Goal: Task Accomplishment & Management: Manage account settings

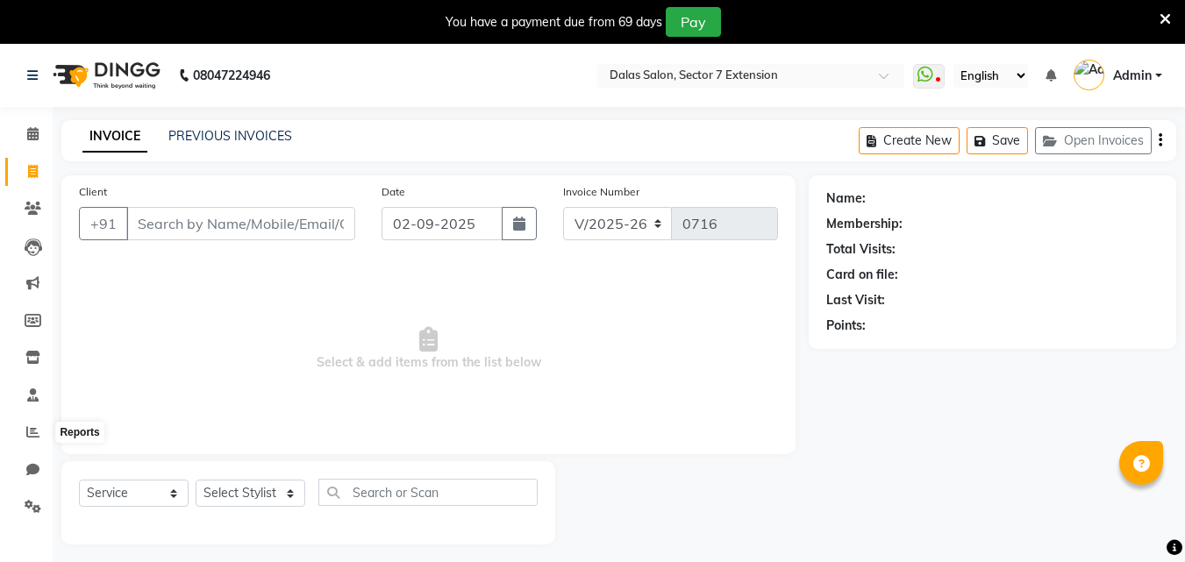
select select "8495"
select select "service"
click at [28, 501] on icon at bounding box center [33, 506] width 17 height 13
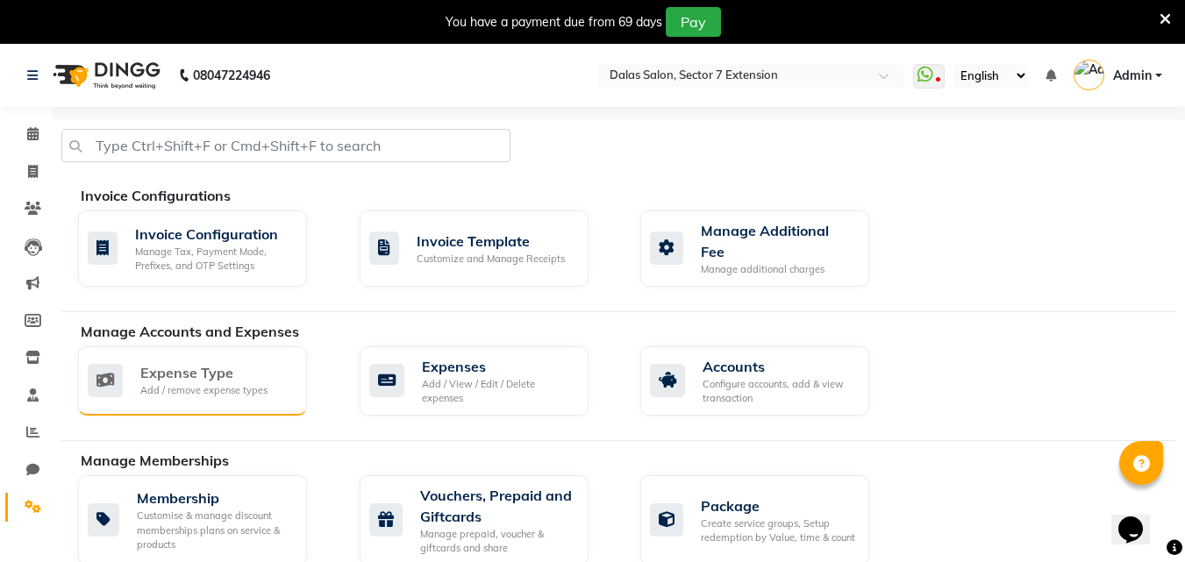
click at [207, 400] on div "Expense Type Add / remove expense types" at bounding box center [192, 381] width 229 height 69
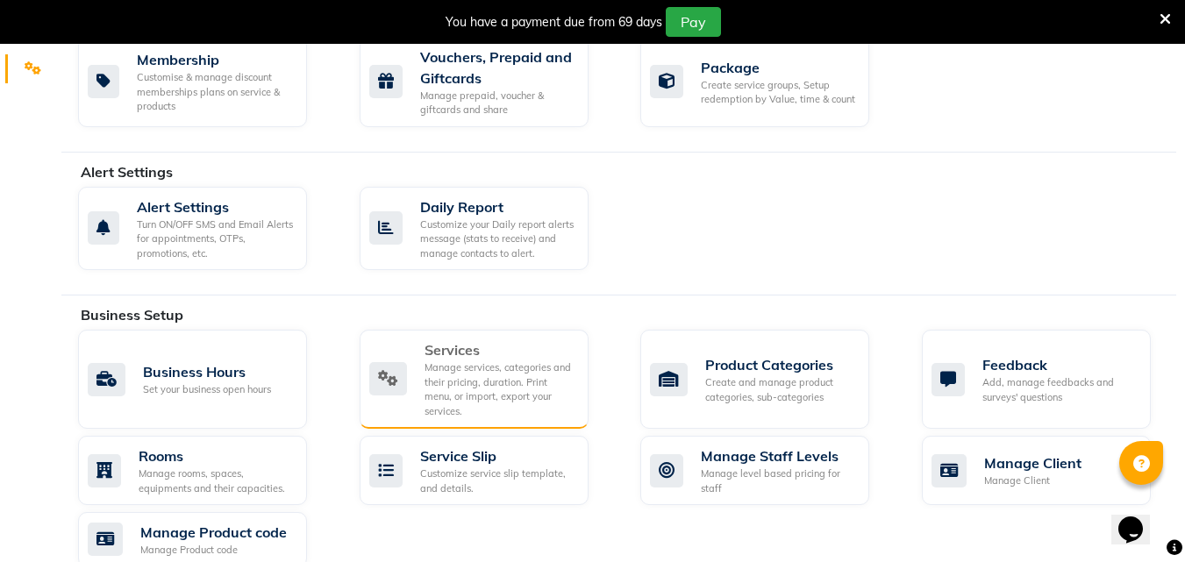
click at [445, 368] on div "Manage services, categories and their pricing, duration. Print menu, or import,…" at bounding box center [500, 390] width 150 height 58
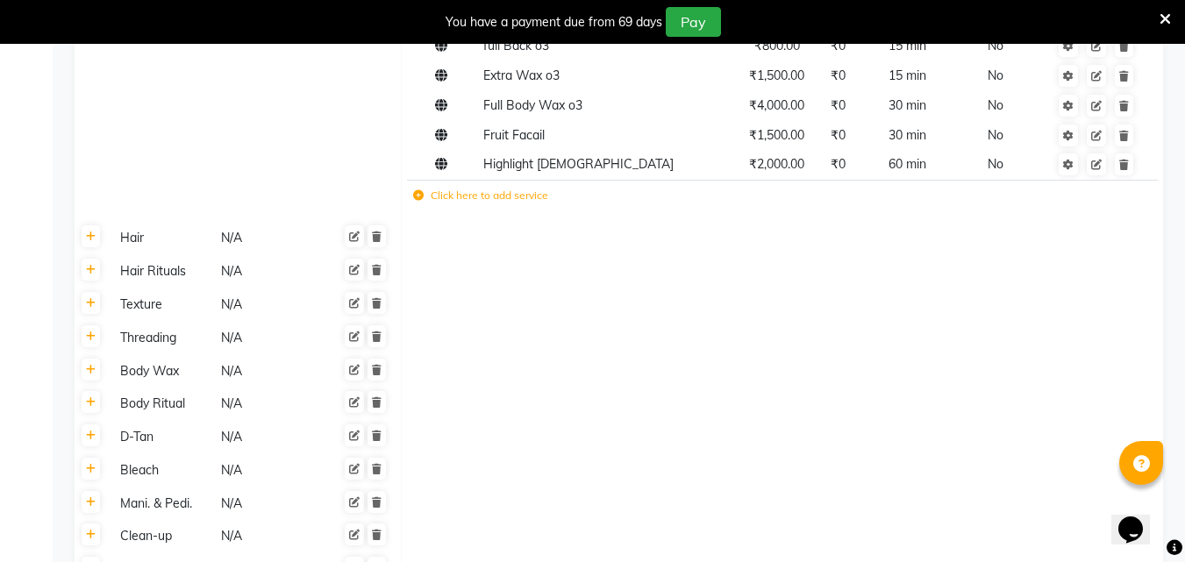
scroll to position [1228, 0]
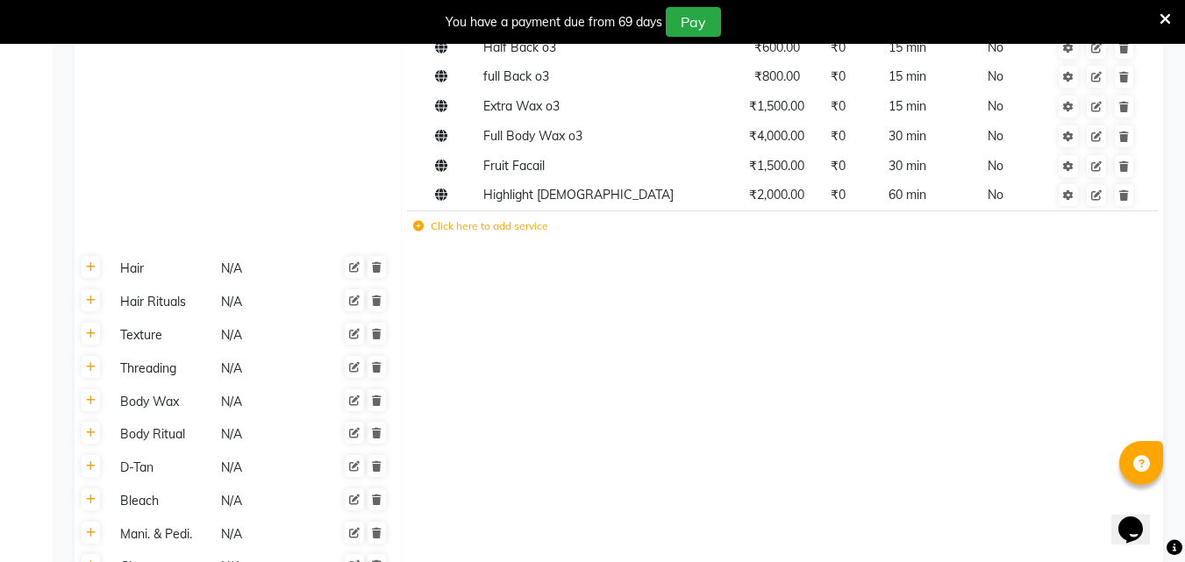
click at [509, 228] on label "Click here to add service" at bounding box center [480, 226] width 135 height 16
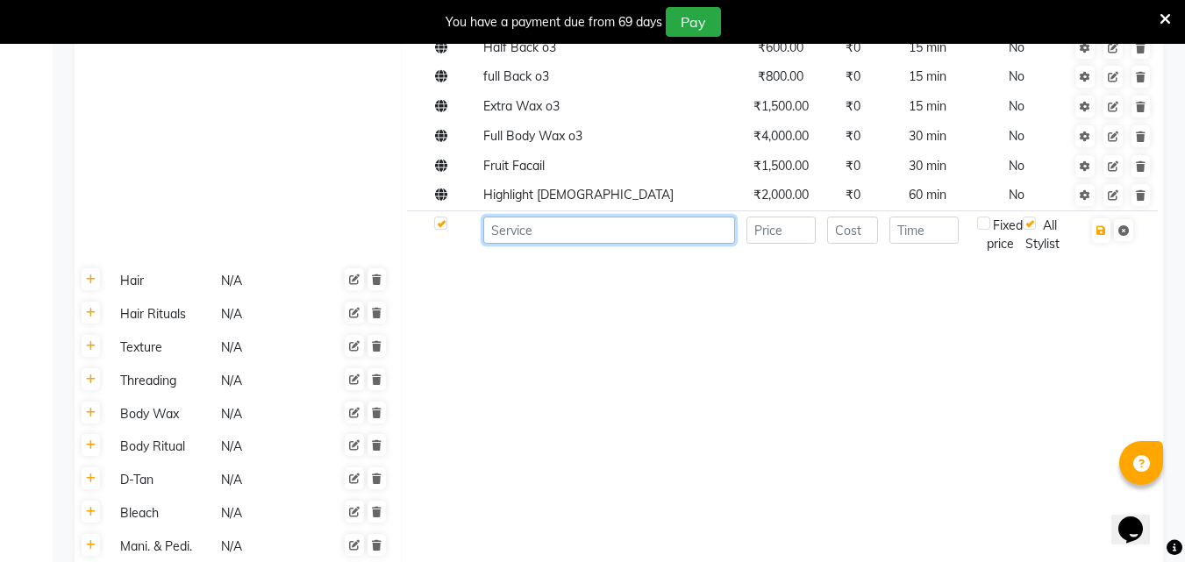
click at [515, 227] on input at bounding box center [609, 230] width 252 height 27
click at [562, 235] on input "Leg" at bounding box center [609, 230] width 252 height 27
type input "Leg Massage"
click at [818, 233] on td at bounding box center [780, 235] width 81 height 48
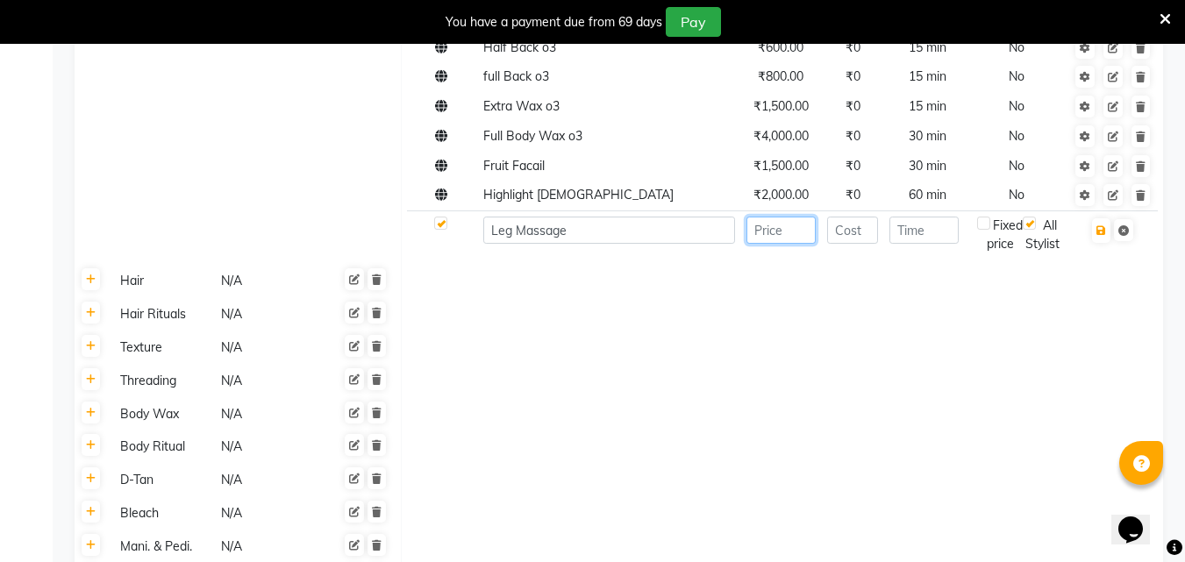
click at [808, 236] on input "number" at bounding box center [781, 230] width 69 height 27
click at [797, 236] on input "number" at bounding box center [781, 230] width 69 height 27
click at [790, 235] on input "number" at bounding box center [781, 230] width 69 height 27
drag, startPoint x: 766, startPoint y: 230, endPoint x: 743, endPoint y: 220, distance: 24.8
click at [768, 229] on input "number" at bounding box center [781, 230] width 69 height 27
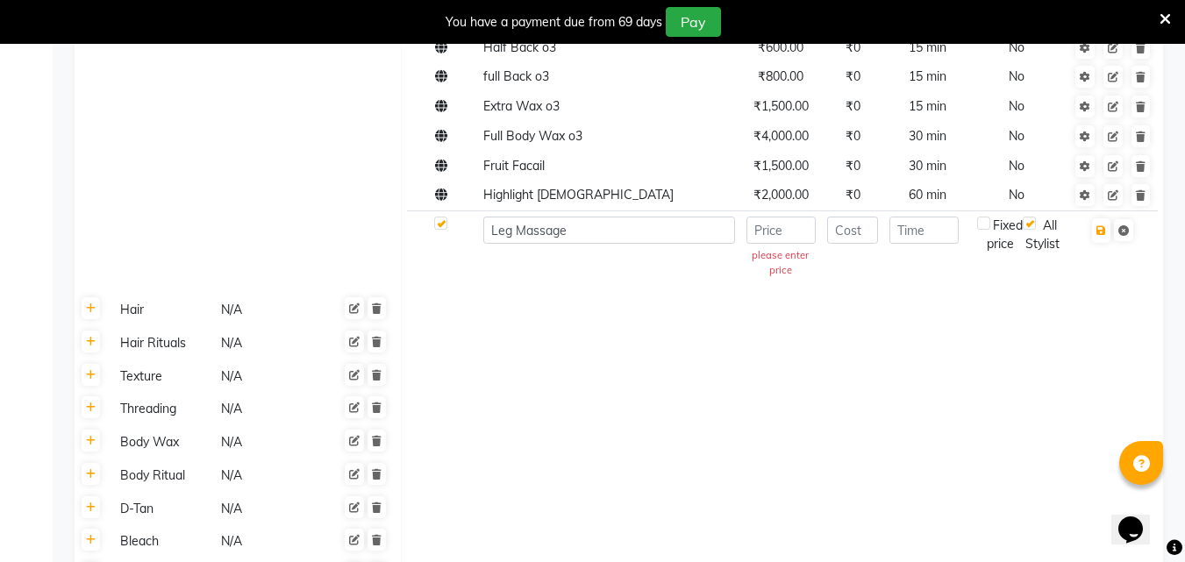
click at [740, 221] on td "Leg Massage" at bounding box center [608, 249] width 263 height 77
click at [771, 237] on input "number" at bounding box center [781, 230] width 69 height 27
click at [771, 234] on input "number" at bounding box center [781, 230] width 69 height 27
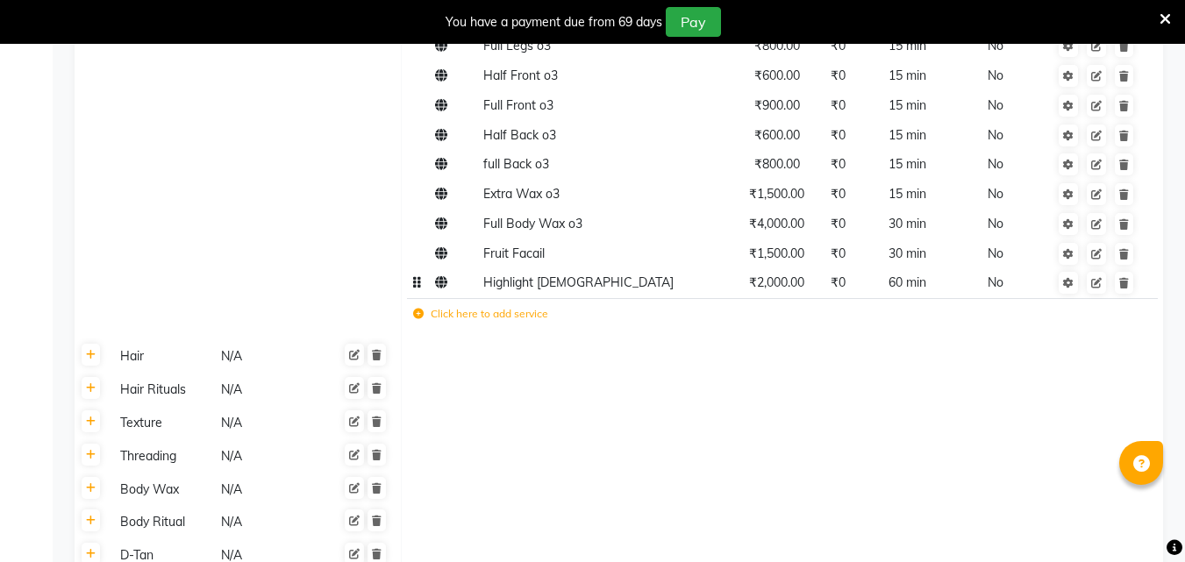
scroll to position [1140, 0]
click at [535, 317] on label "Click here to add service" at bounding box center [480, 314] width 135 height 16
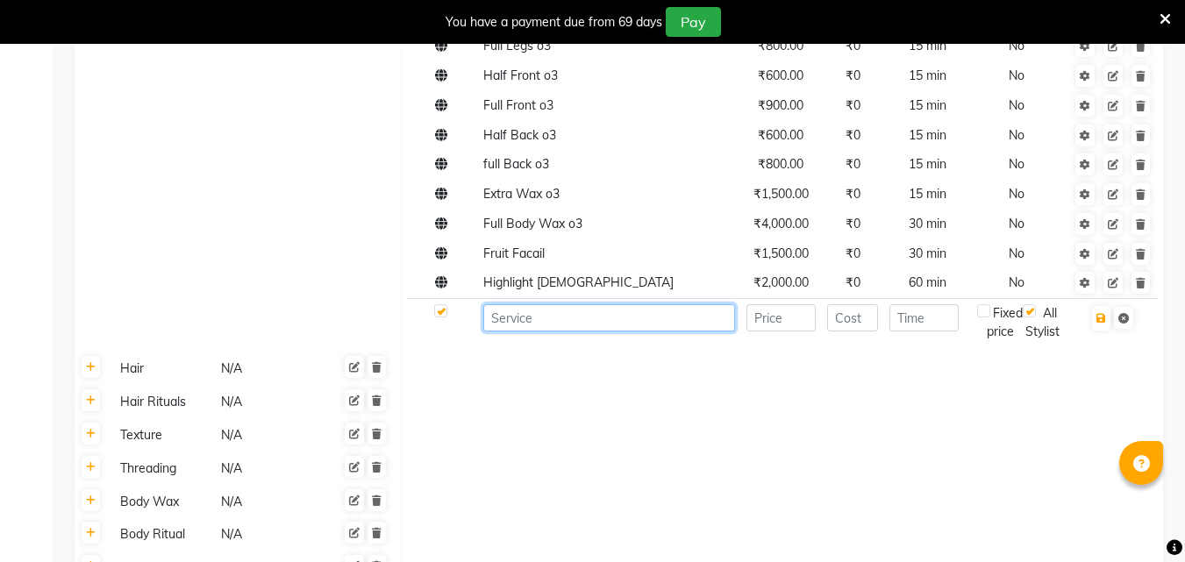
click at [568, 318] on input at bounding box center [609, 317] width 252 height 27
type input "Leg Massage"
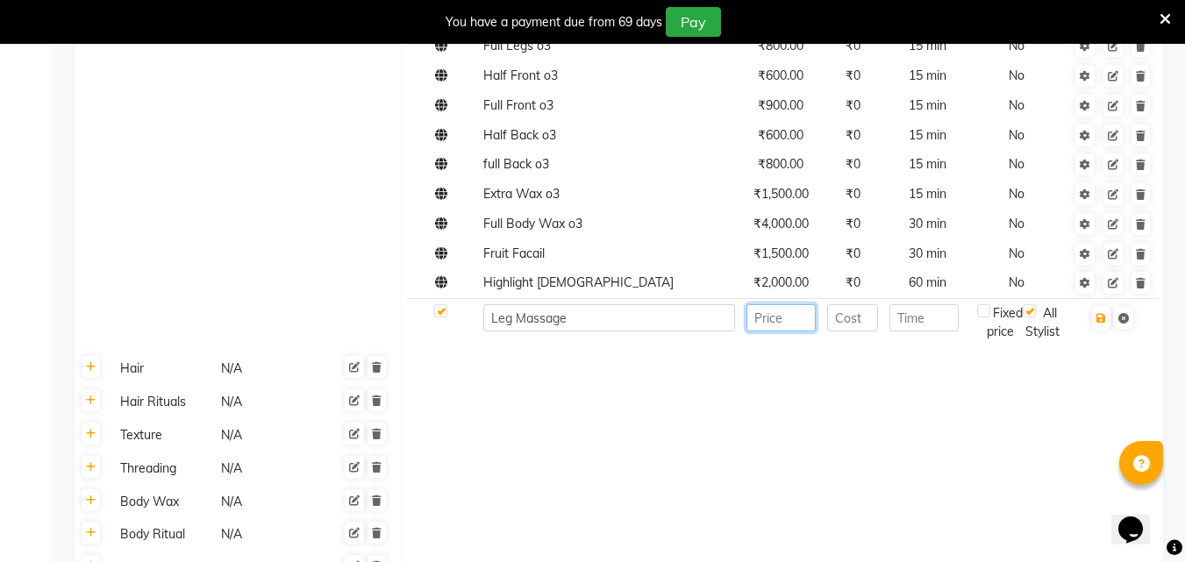
click at [777, 320] on input "number" at bounding box center [781, 317] width 69 height 27
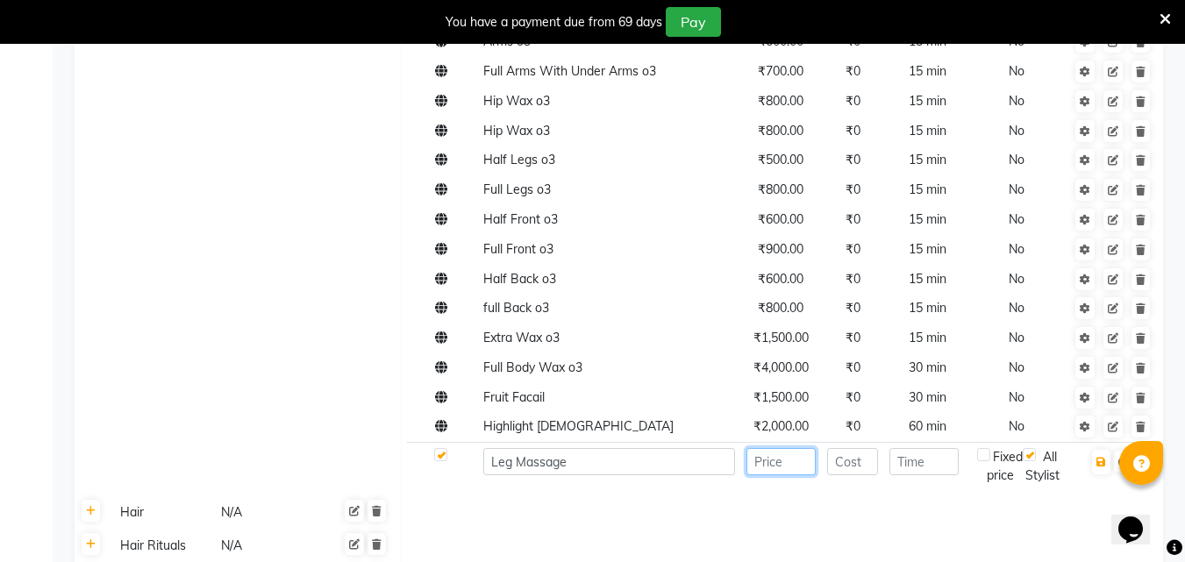
scroll to position [1105, 0]
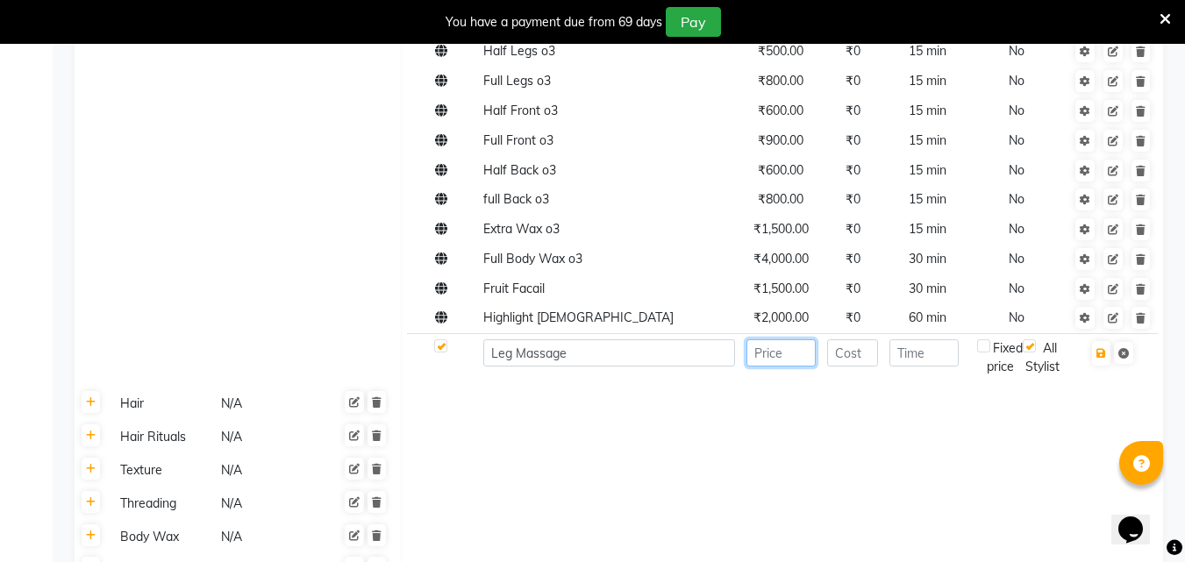
click at [786, 357] on input "number" at bounding box center [781, 352] width 69 height 27
click at [786, 355] on input "number" at bounding box center [781, 352] width 69 height 27
type input "350"
click at [932, 351] on input "number" at bounding box center [924, 352] width 69 height 27
type input "15"
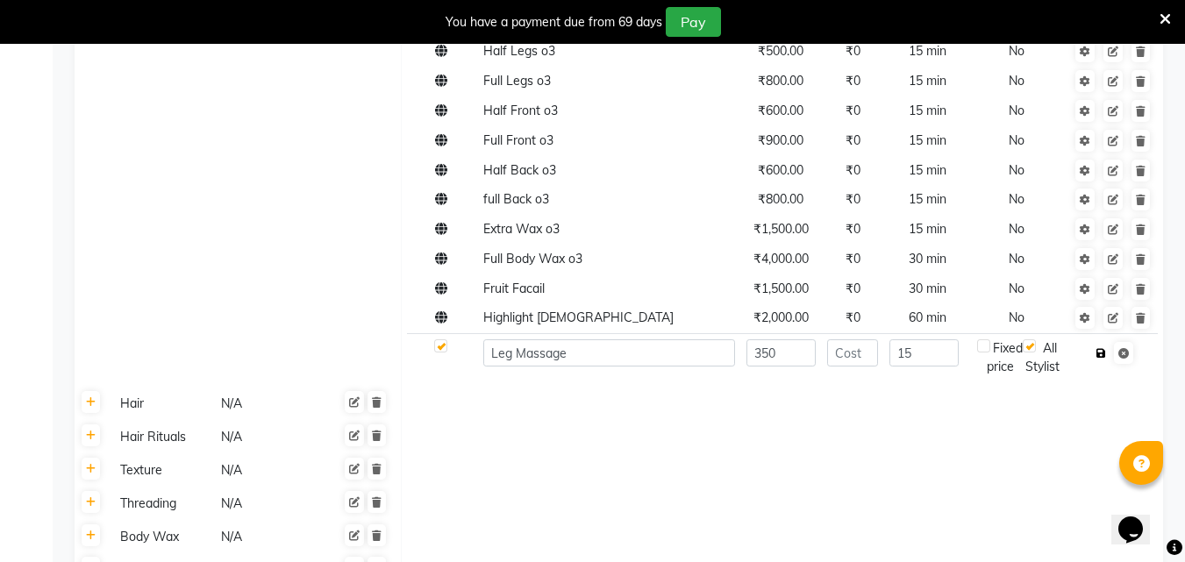
click at [1097, 360] on button "button" at bounding box center [1101, 353] width 18 height 25
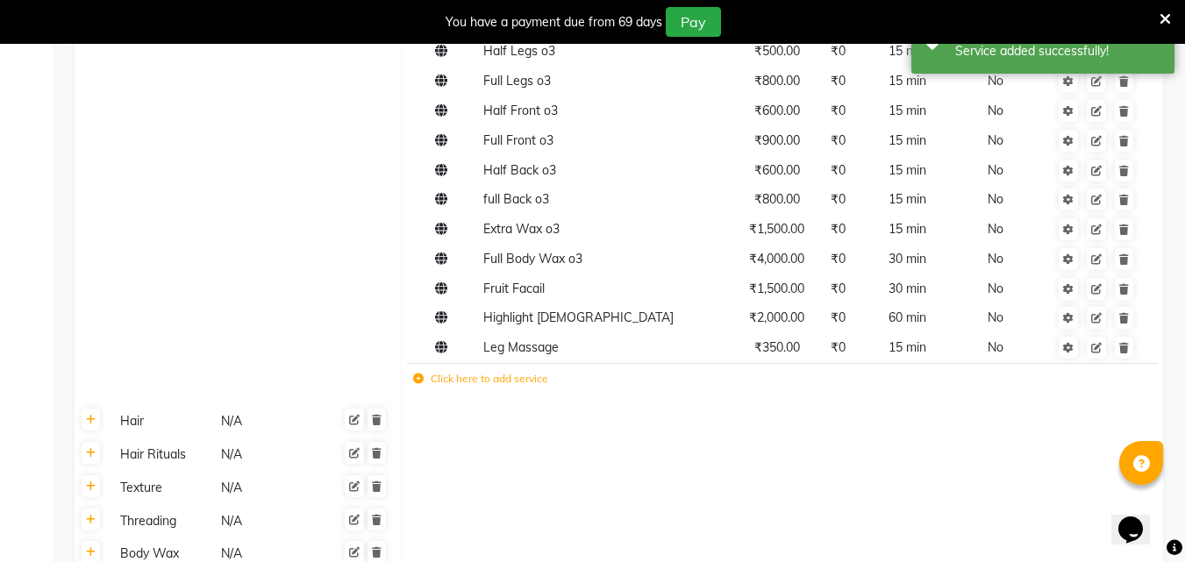
scroll to position [1193, 0]
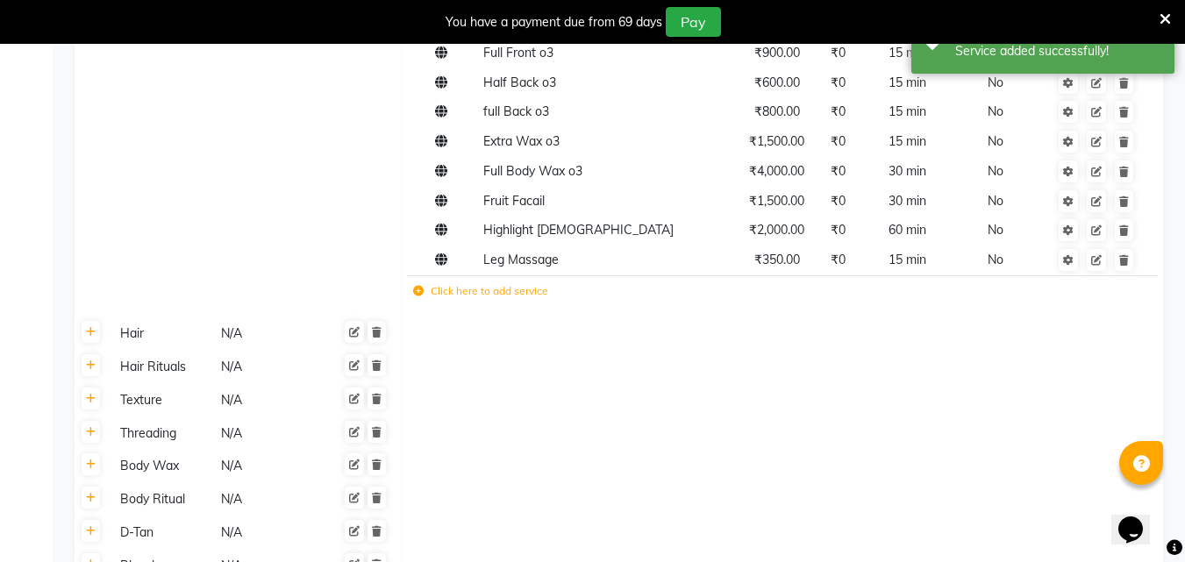
click at [541, 301] on td "Click here to add service" at bounding box center [635, 293] width 456 height 36
click at [511, 302] on td "Click here to add service" at bounding box center [635, 293] width 456 height 36
click at [455, 291] on label "Click here to add service" at bounding box center [480, 291] width 135 height 16
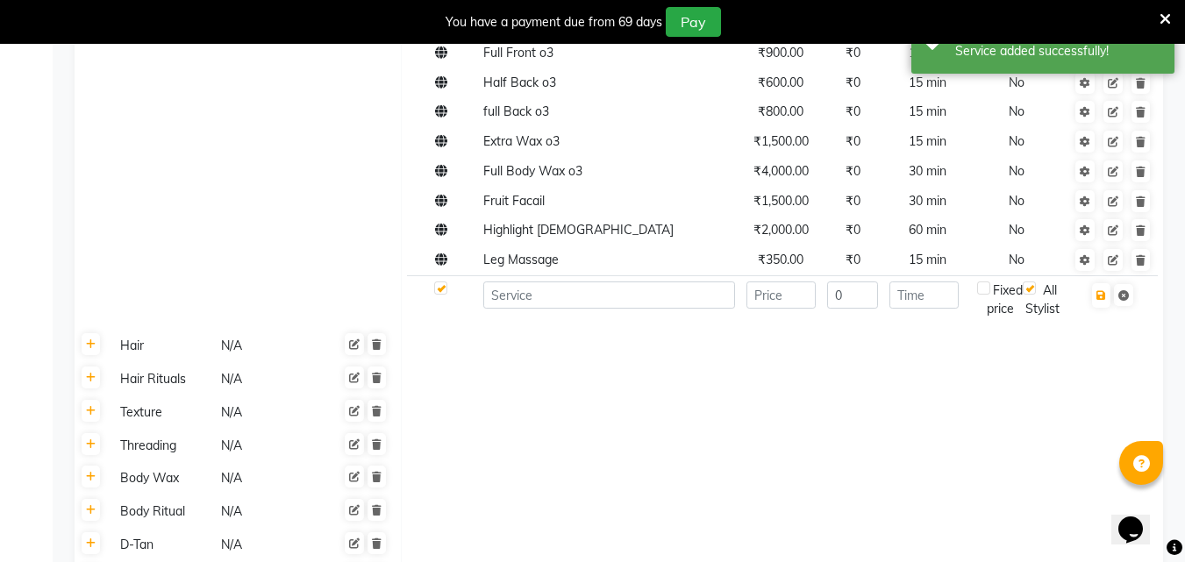
click at [422, 291] on td at bounding box center [442, 299] width 70 height 48
click at [574, 295] on input at bounding box center [609, 295] width 252 height 27
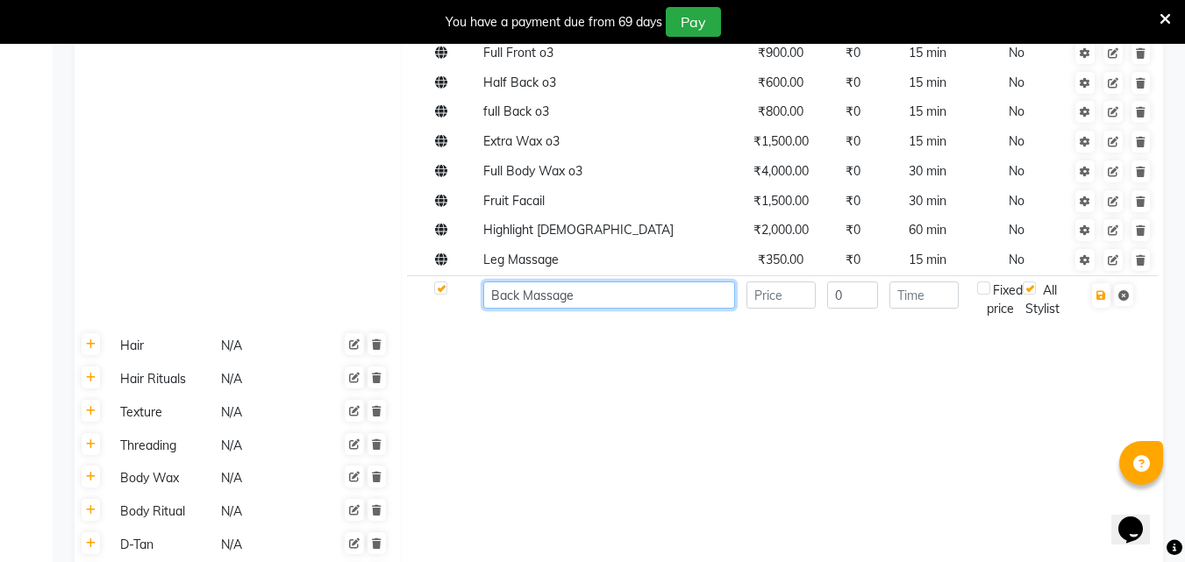
type input "Back Massage"
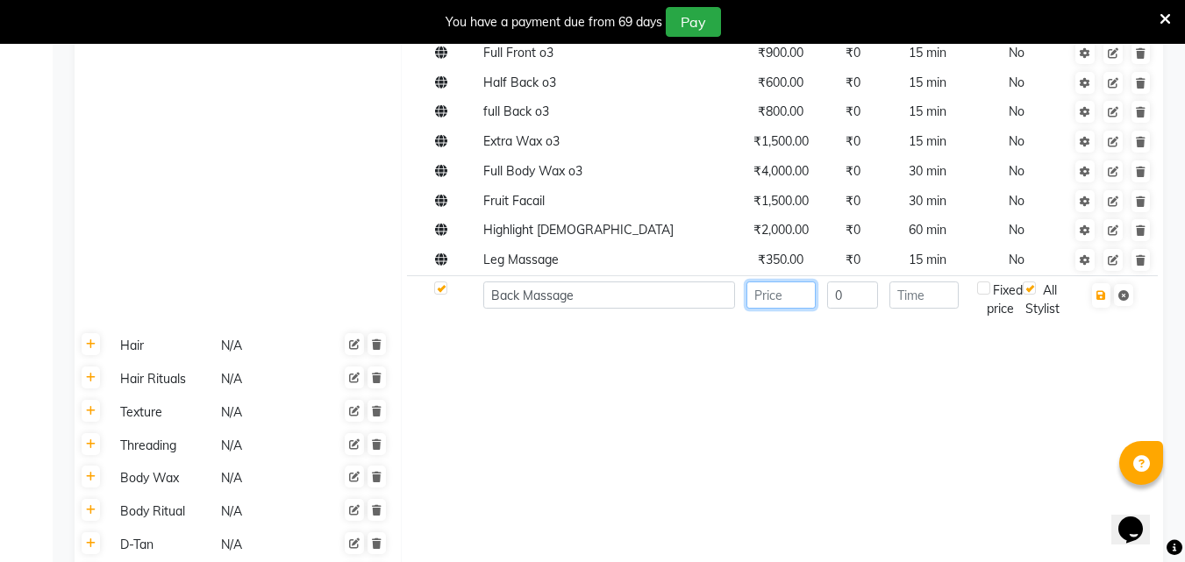
click at [790, 306] on input "number" at bounding box center [781, 295] width 69 height 27
type input "800"
click at [852, 297] on input "0" at bounding box center [853, 295] width 52 height 27
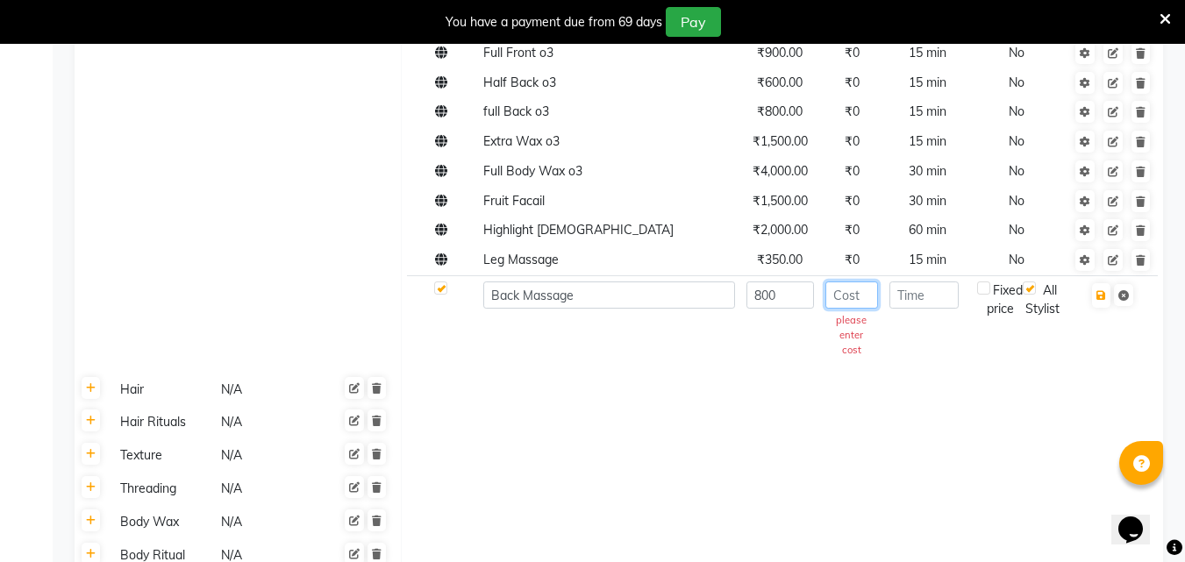
click at [852, 297] on input "number" at bounding box center [852, 295] width 54 height 27
click at [898, 295] on input "number" at bounding box center [924, 295] width 69 height 27
click at [915, 294] on input "number" at bounding box center [924, 295] width 69 height 27
type input "15"
click at [1097, 298] on icon "button" at bounding box center [1102, 295] width 10 height 11
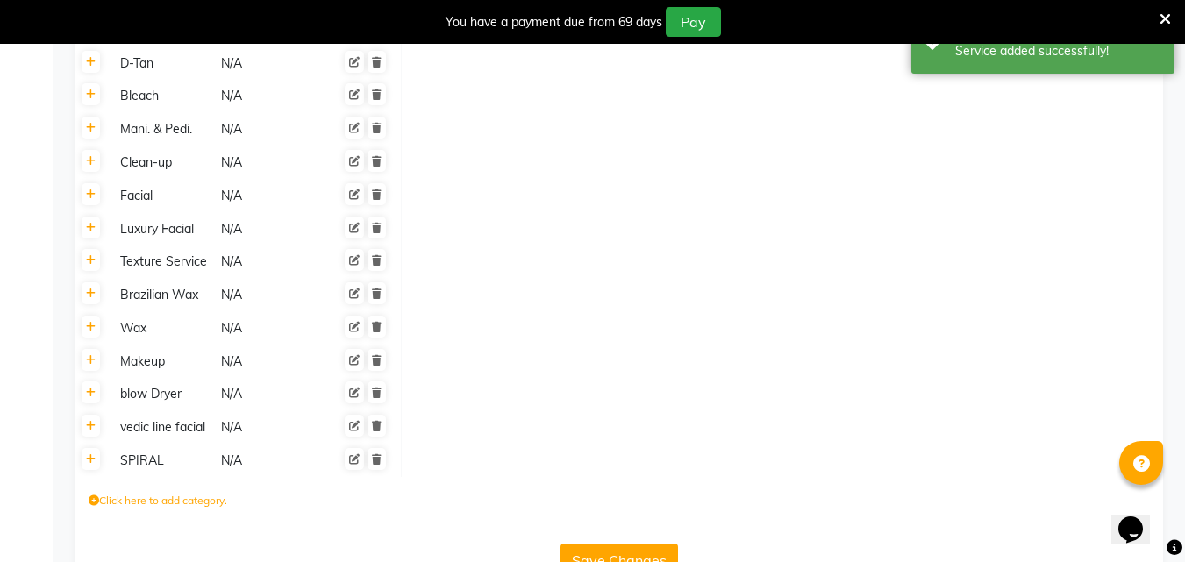
scroll to position [1740, 0]
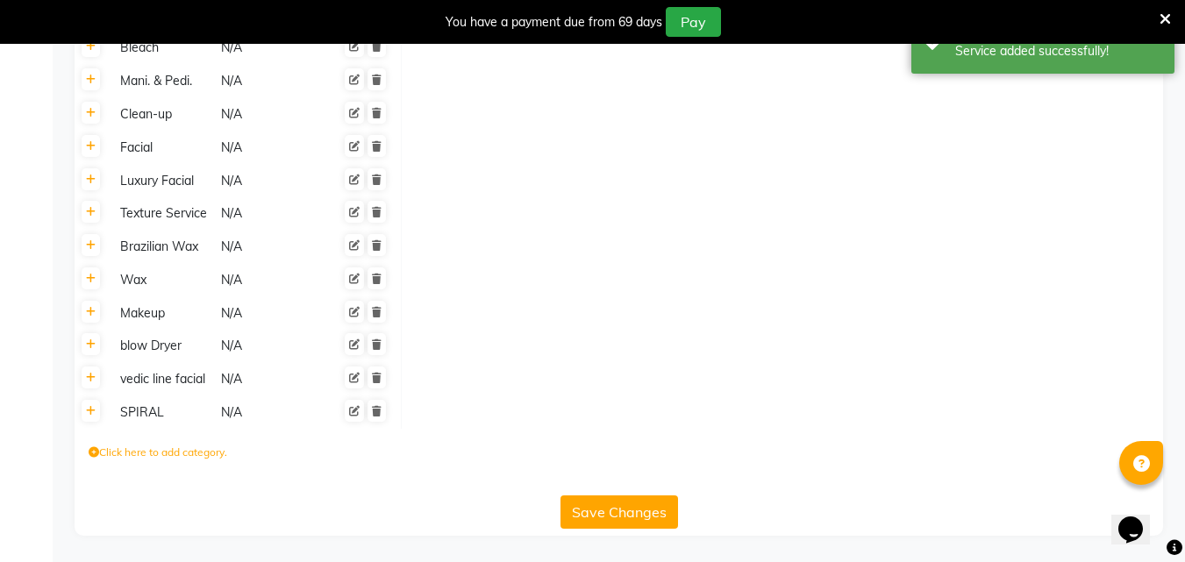
click at [636, 506] on button "Save Changes" at bounding box center [620, 512] width 118 height 33
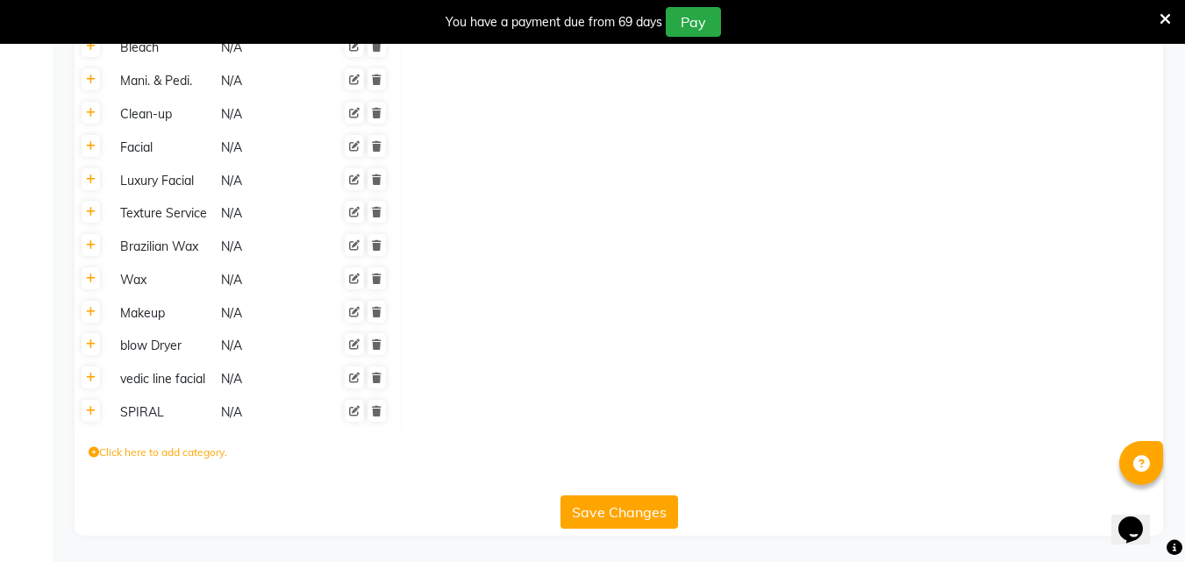
click at [635, 502] on button "Save Changes" at bounding box center [620, 512] width 118 height 33
click at [632, 502] on button "Save Changes" at bounding box center [620, 512] width 118 height 33
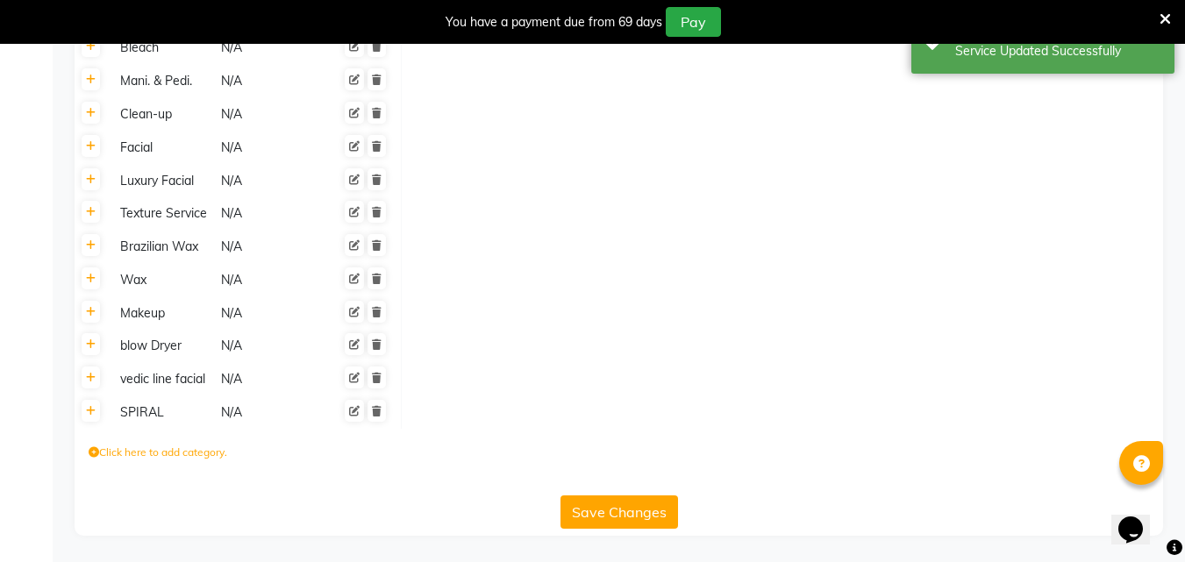
click at [598, 508] on button "Save Changes" at bounding box center [620, 512] width 118 height 33
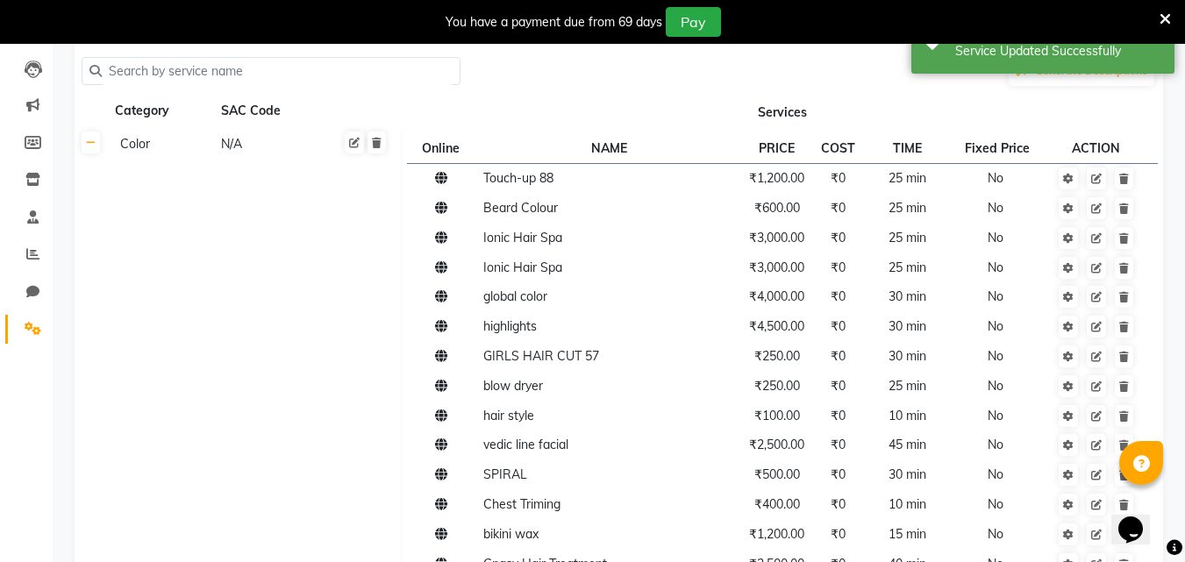
scroll to position [0, 0]
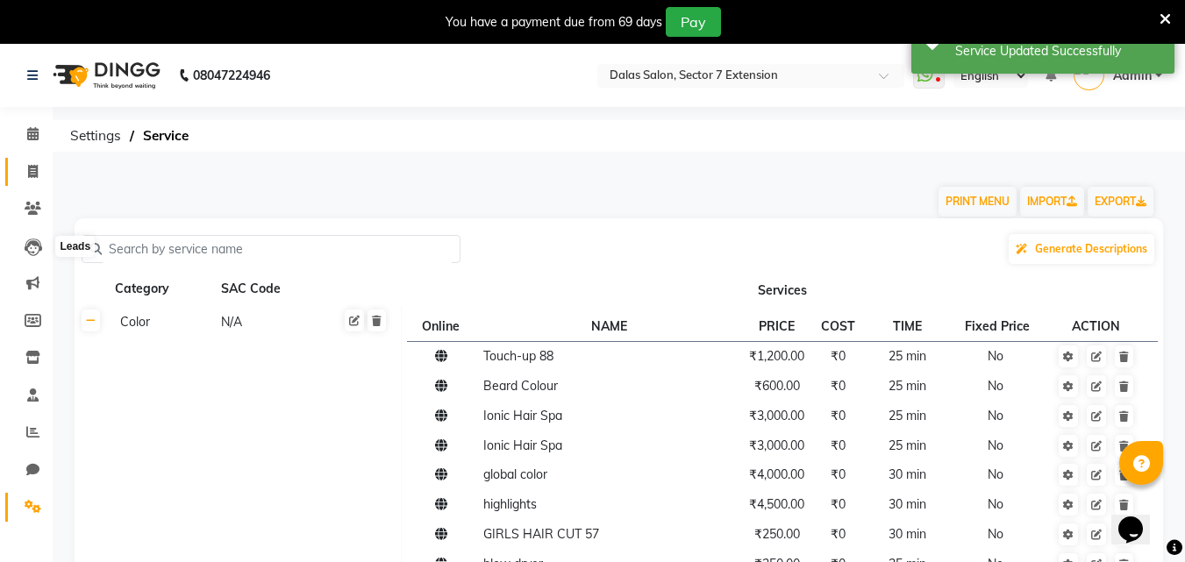
click at [33, 167] on icon at bounding box center [33, 171] width 10 height 13
select select "service"
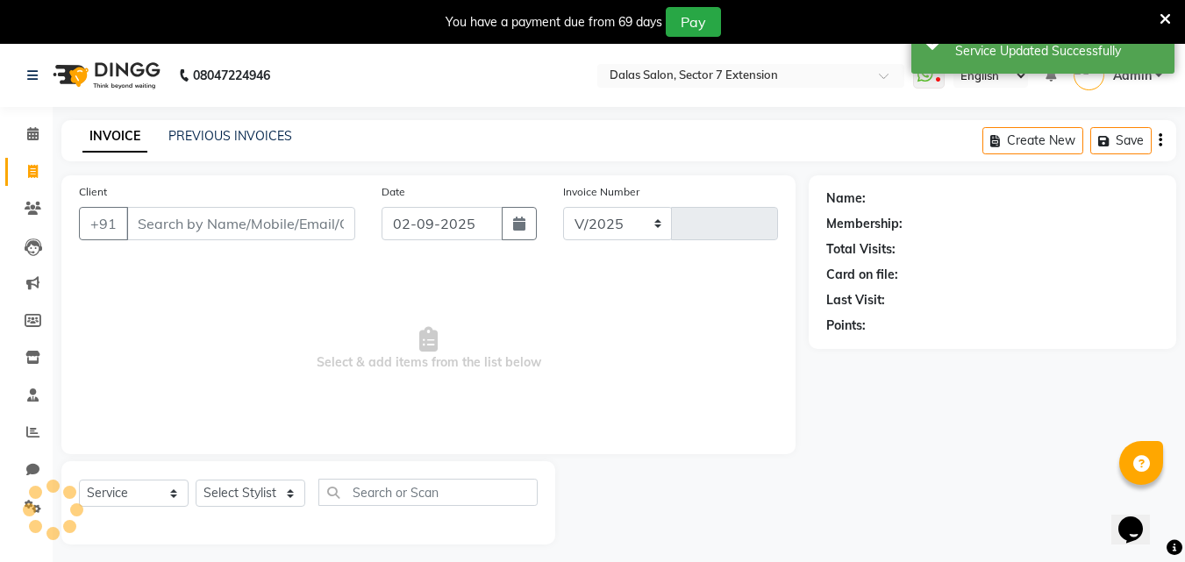
click at [176, 207] on input "Client" at bounding box center [240, 223] width 229 height 33
select select "8495"
type input "0716"
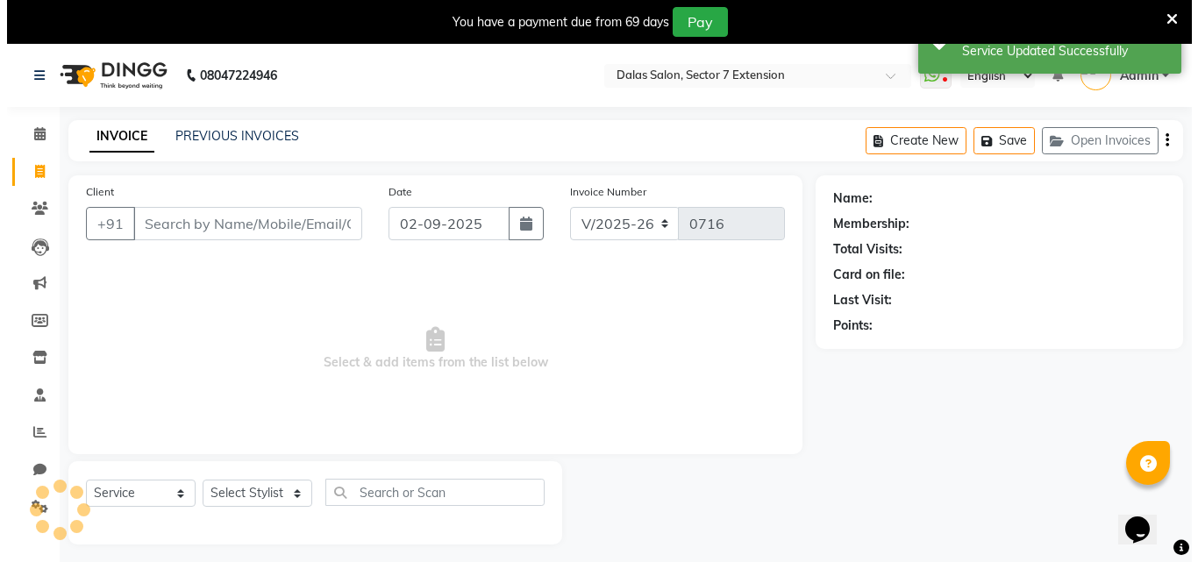
scroll to position [44, 0]
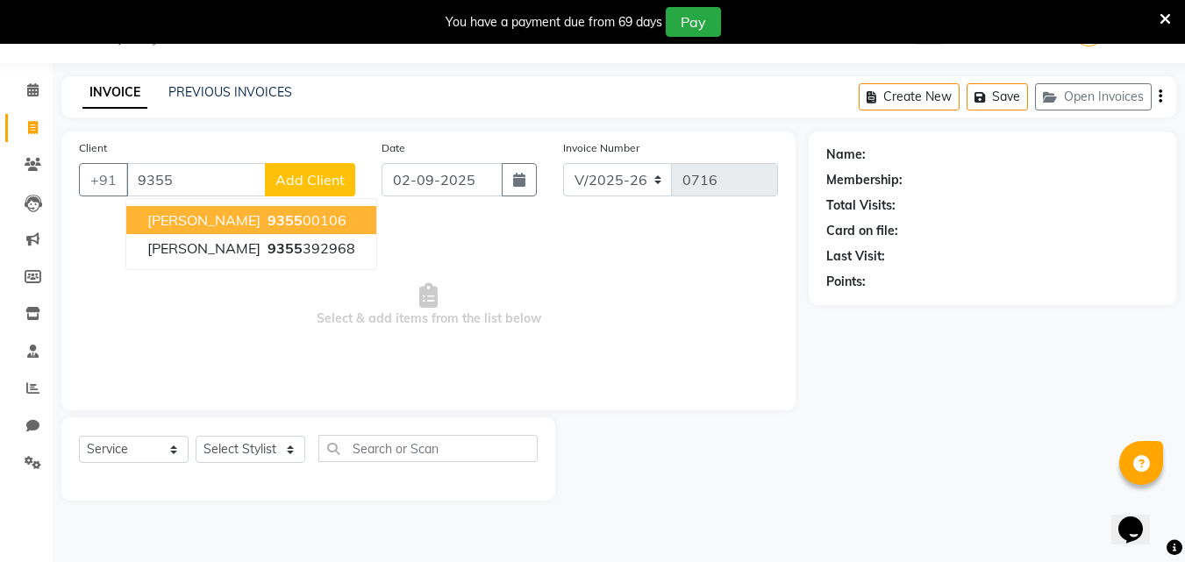
click at [189, 222] on span "Nishad abbasi" at bounding box center [203, 220] width 113 height 18
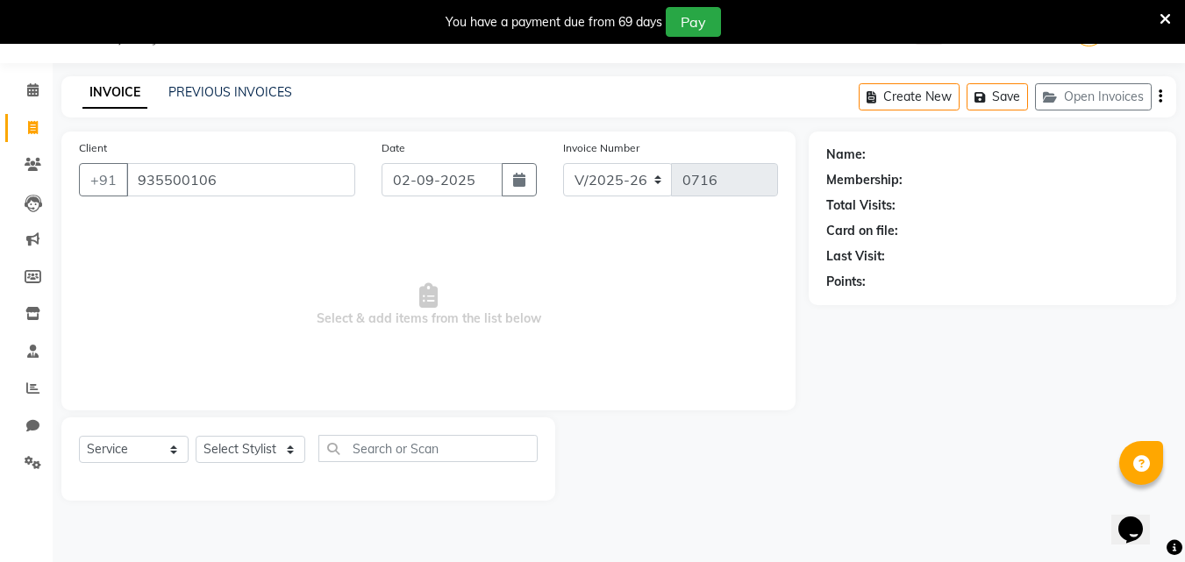
type input "935500106"
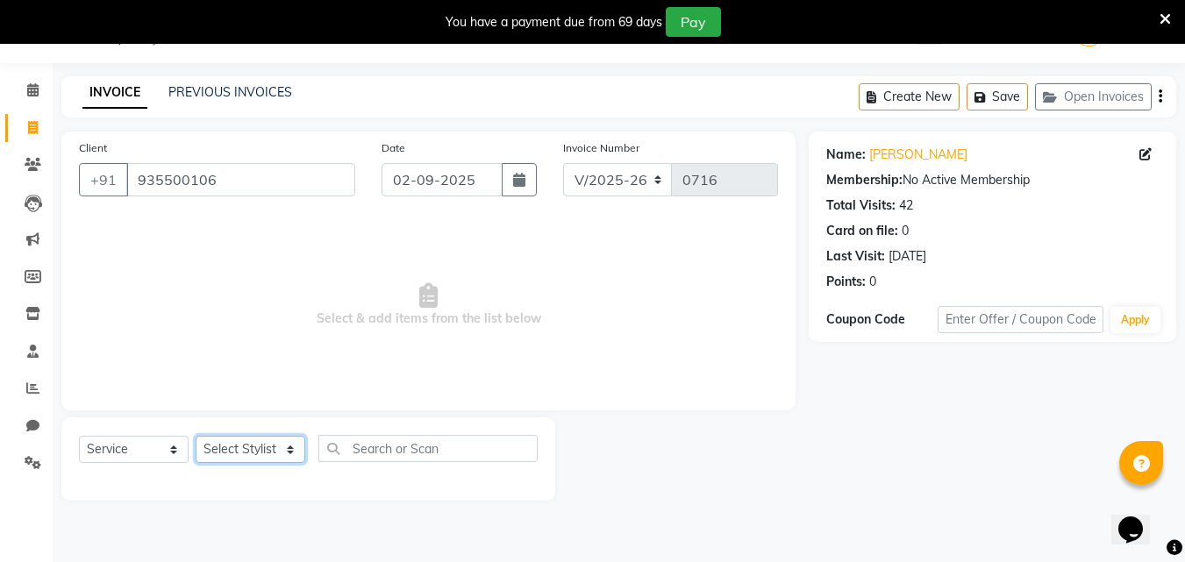
click at [261, 451] on select "Select Stylist Alam Avinash Danish Kamil Manisha Nabeel Nishad Abbasi" at bounding box center [251, 449] width 110 height 27
select select "83986"
click at [196, 436] on select "Select Stylist Alam Avinash Danish Kamil Manisha Nabeel Nishad Abbasi" at bounding box center [251, 449] width 110 height 27
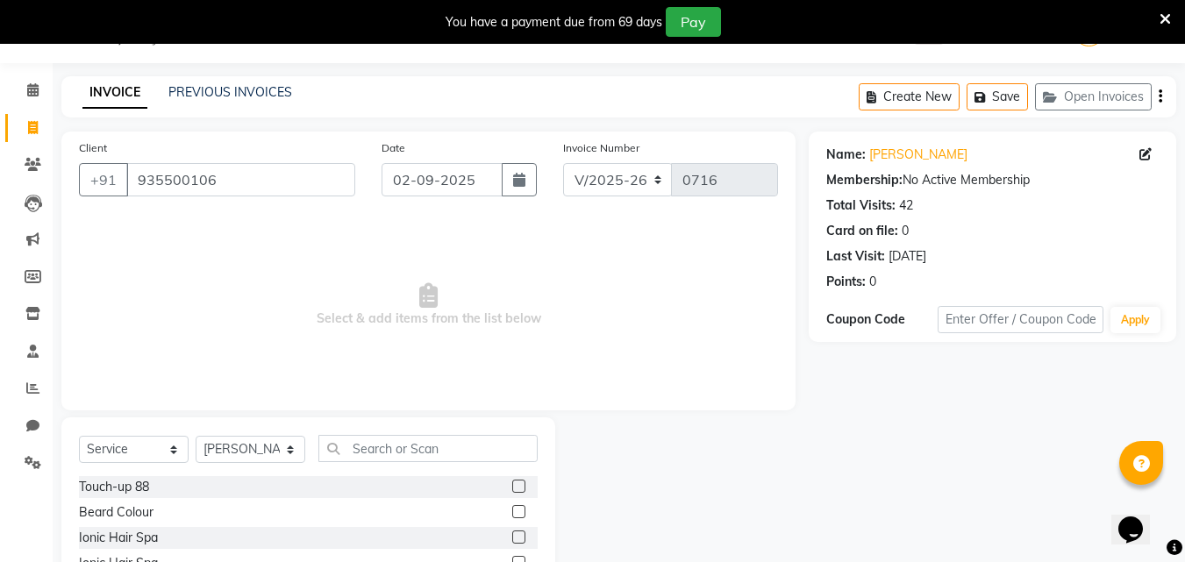
click at [361, 463] on div "Select Service Product Membership Package Voucher Prepaid Gift Card Select Styl…" at bounding box center [308, 455] width 459 height 41
click at [365, 454] on input "text" at bounding box center [427, 448] width 219 height 27
type input "back"
click at [142, 539] on div "Back Massage" at bounding box center [120, 538] width 82 height 18
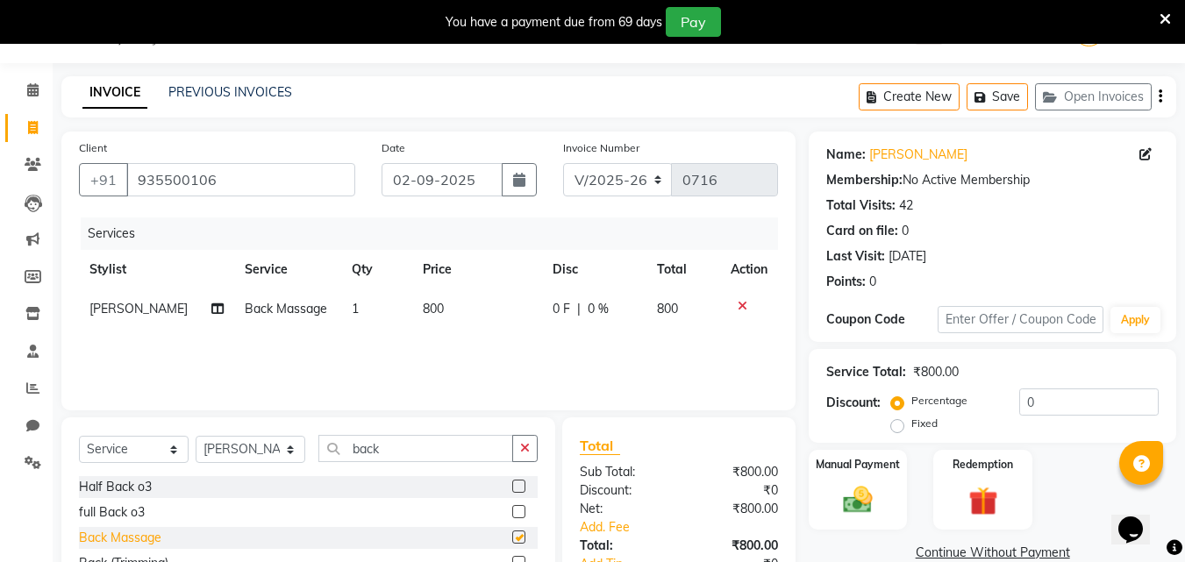
checkbox input "false"
click at [32, 129] on icon at bounding box center [33, 127] width 10 height 13
select select "service"
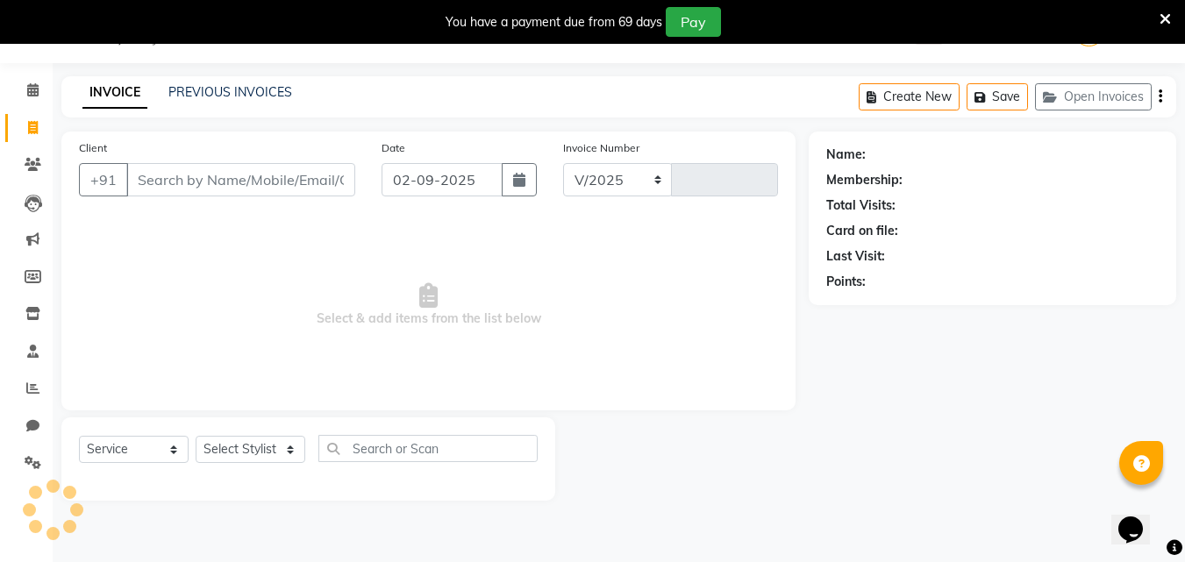
select select "8495"
type input "0716"
click at [38, 346] on icon at bounding box center [32, 351] width 11 height 13
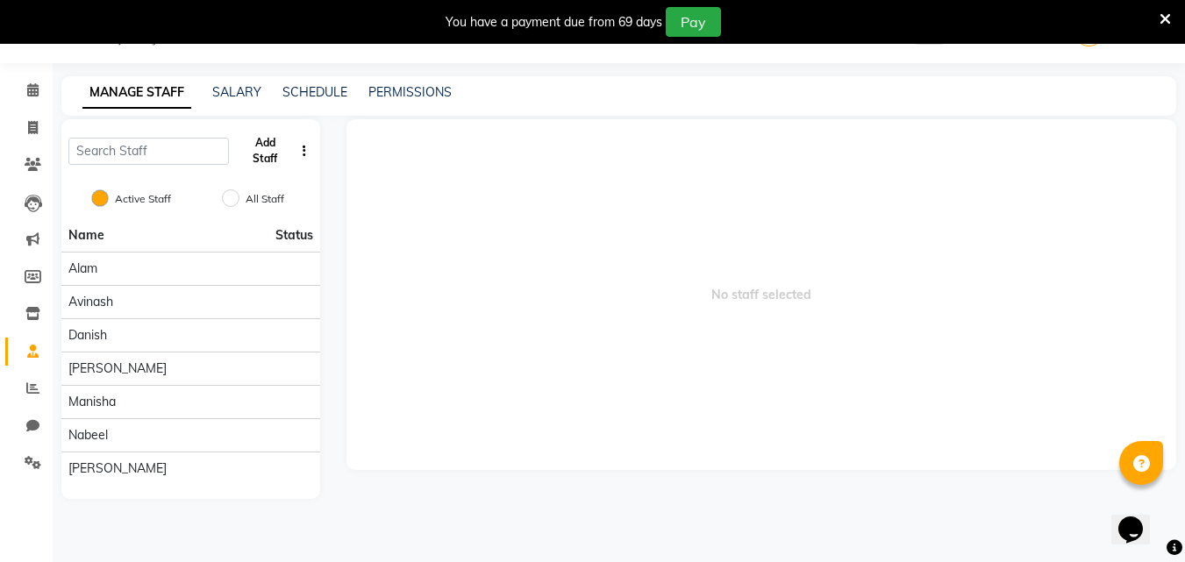
click at [256, 150] on button "Add Staff" at bounding box center [265, 151] width 58 height 46
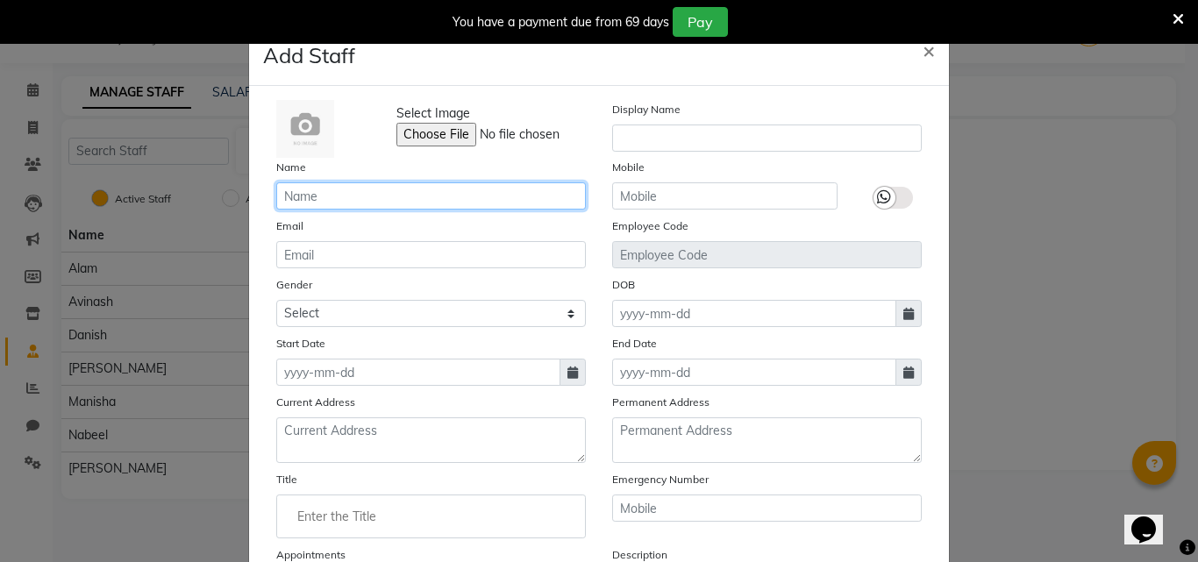
click at [312, 184] on input "text" at bounding box center [431, 195] width 310 height 27
type input "r"
type input "Raj Shree"
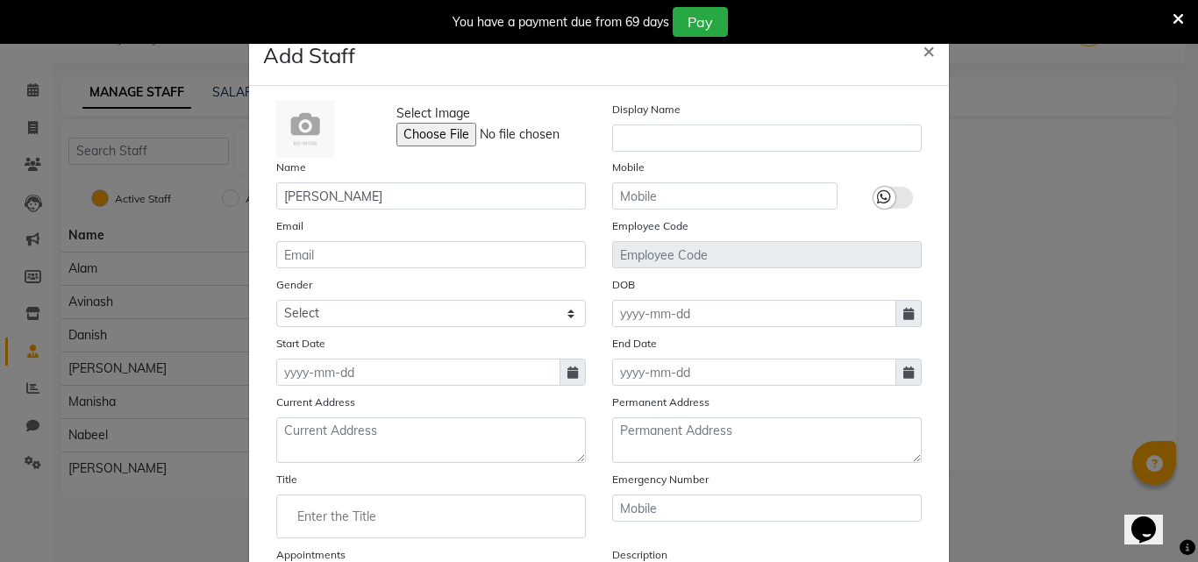
click at [568, 371] on icon at bounding box center [573, 373] width 11 height 12
select select "9"
select select "2025"
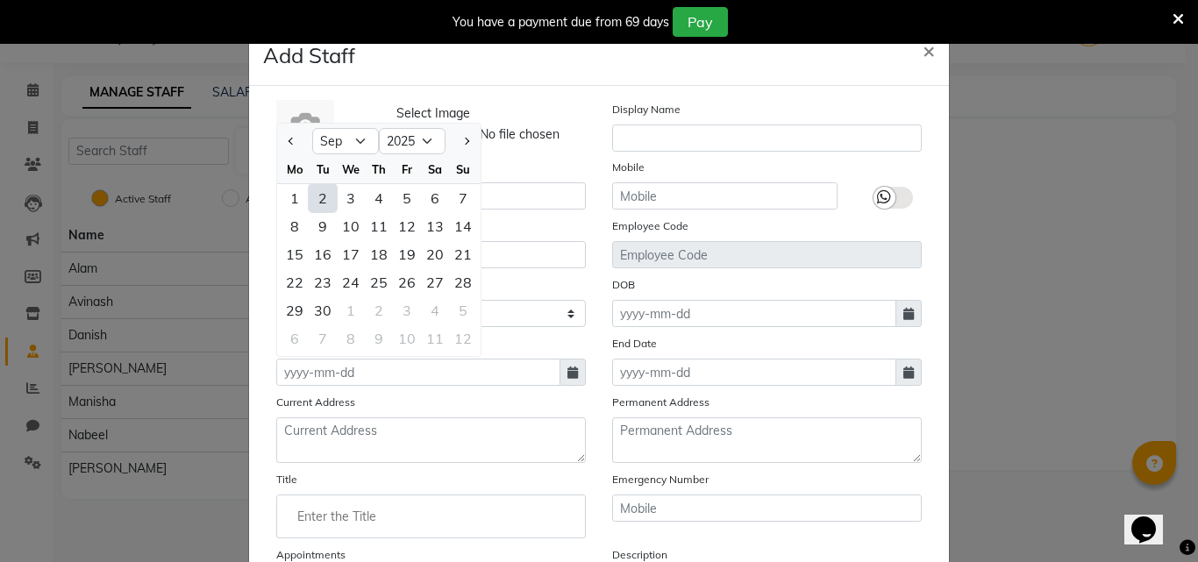
click at [322, 198] on div "2" at bounding box center [323, 198] width 28 height 28
type input "02-09-2025"
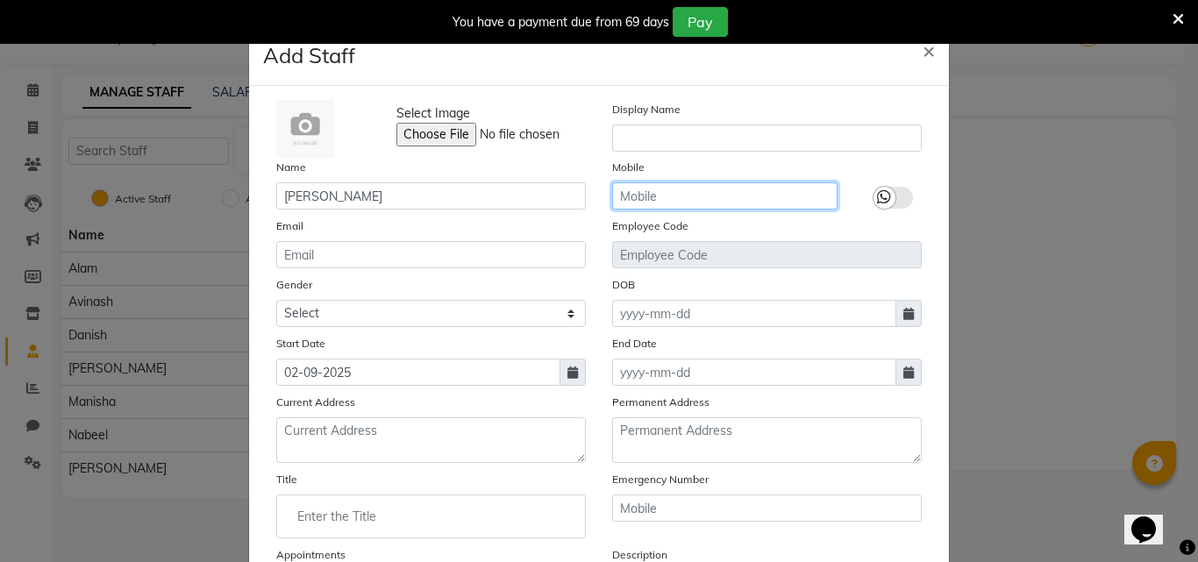
click at [686, 193] on input "text" at bounding box center [724, 195] width 225 height 27
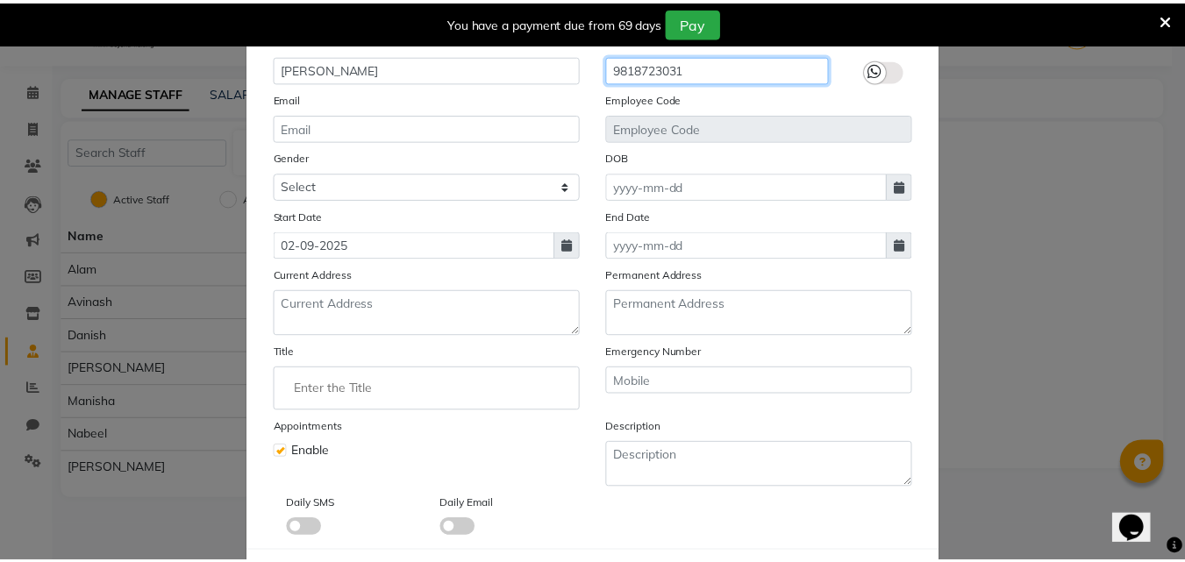
scroll to position [211, 0]
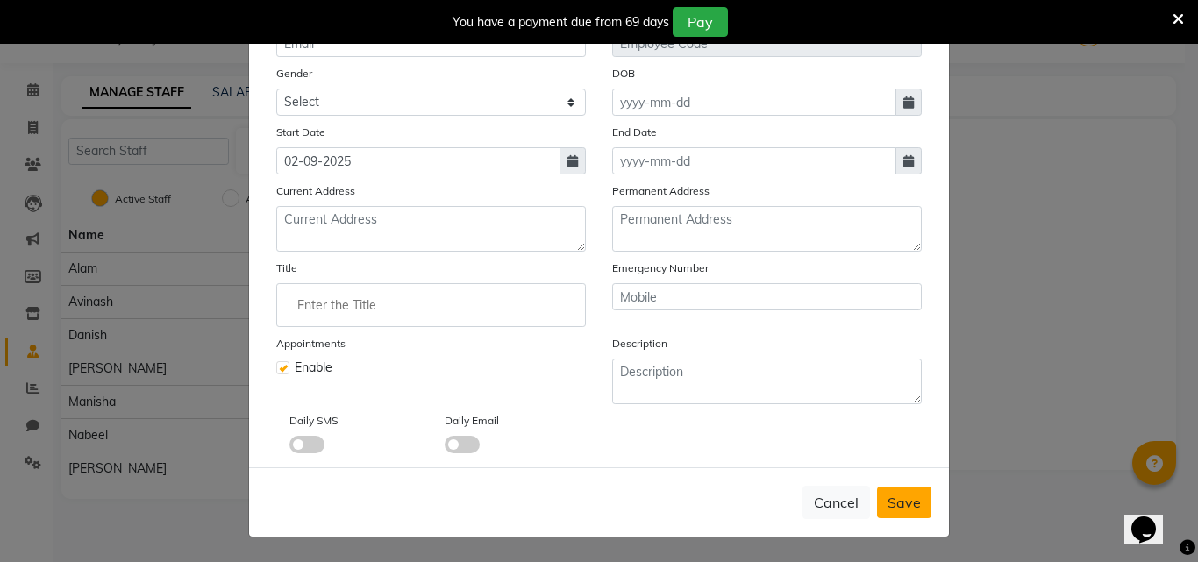
type input "9818723031"
click at [896, 500] on span "Save" at bounding box center [904, 503] width 33 height 18
checkbox input "false"
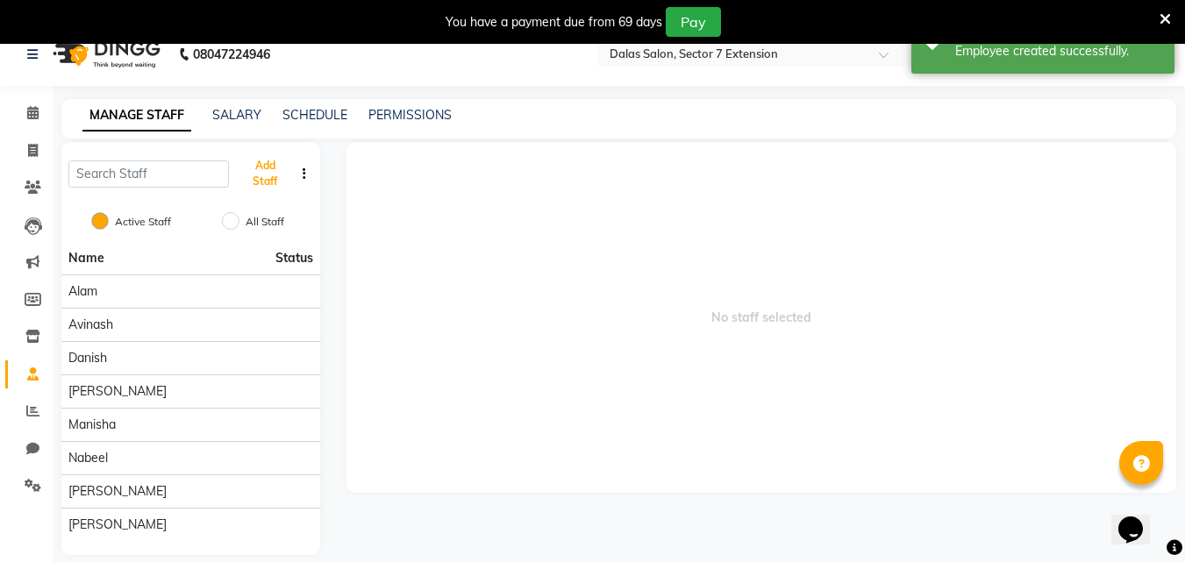
scroll to position [0, 0]
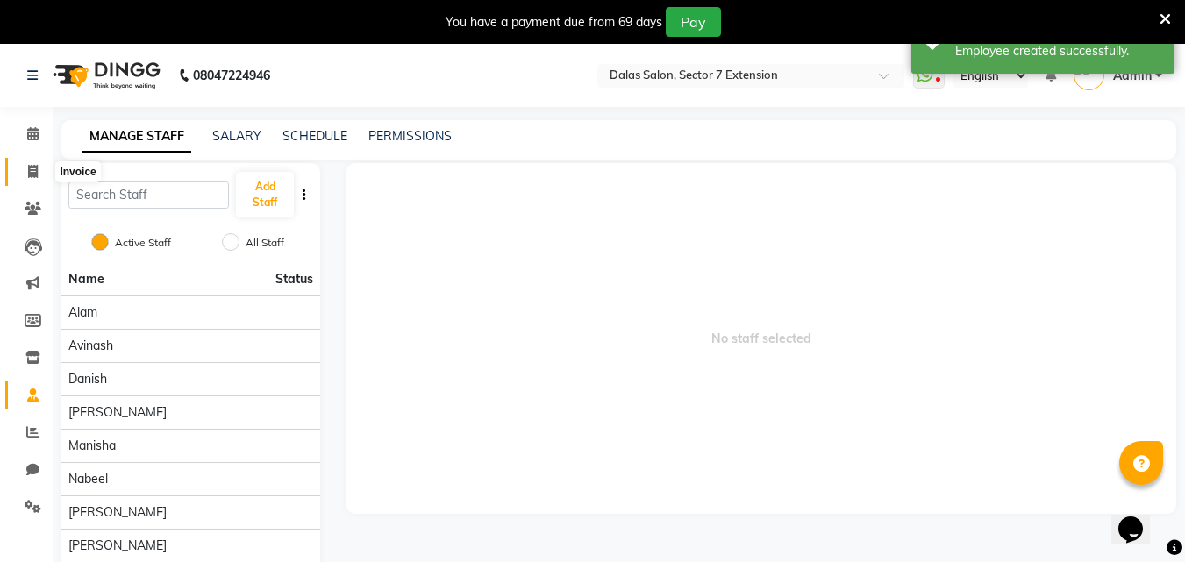
click at [28, 172] on icon at bounding box center [33, 171] width 10 height 13
select select "service"
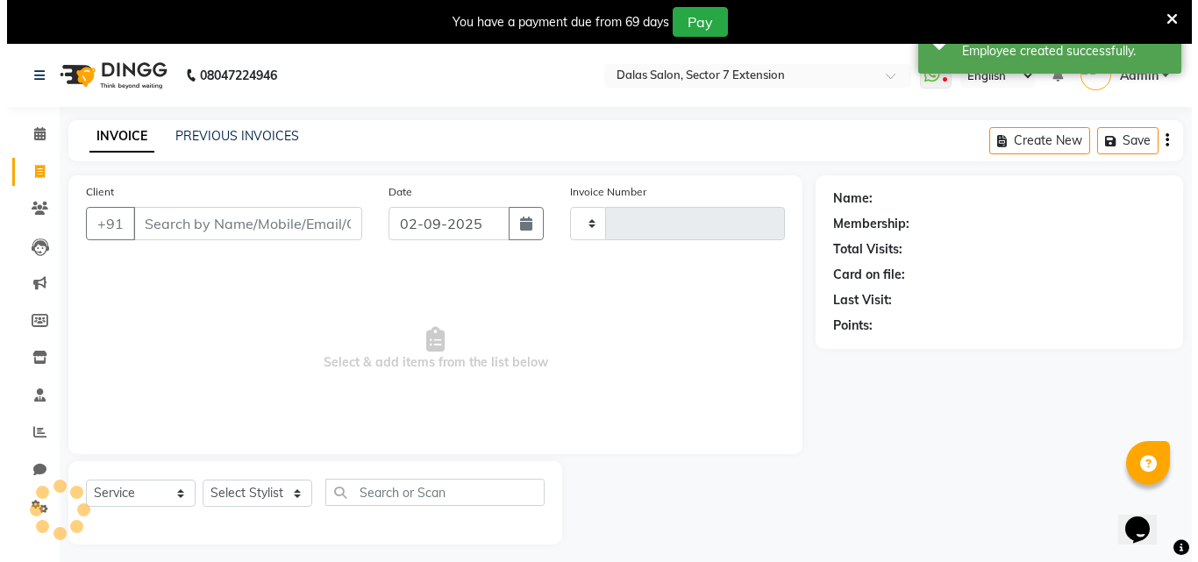
scroll to position [44, 0]
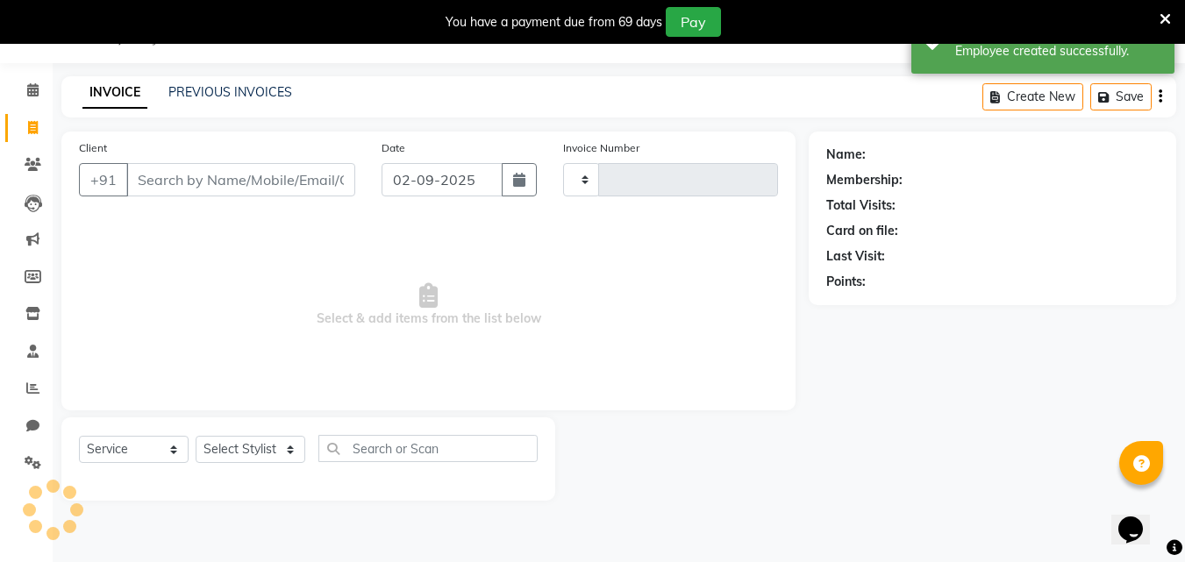
click at [179, 182] on input "Client" at bounding box center [240, 179] width 229 height 33
type input "0716"
select select "8495"
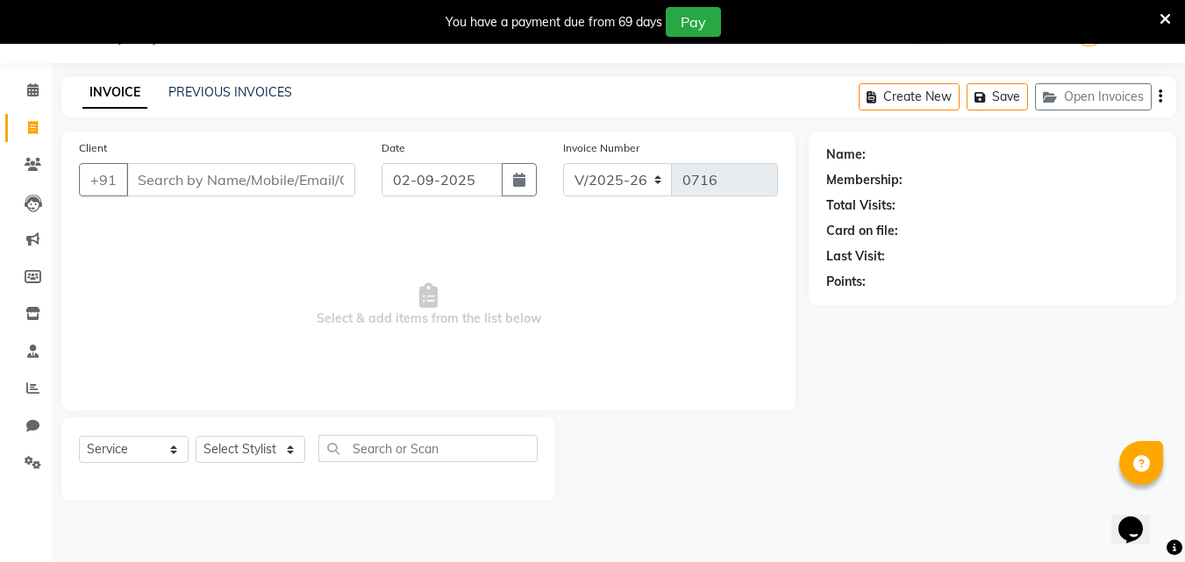
click at [284, 168] on input "Client" at bounding box center [240, 179] width 229 height 33
type input "9643263081"
click at [307, 173] on span "Add Client" at bounding box center [309, 180] width 69 height 18
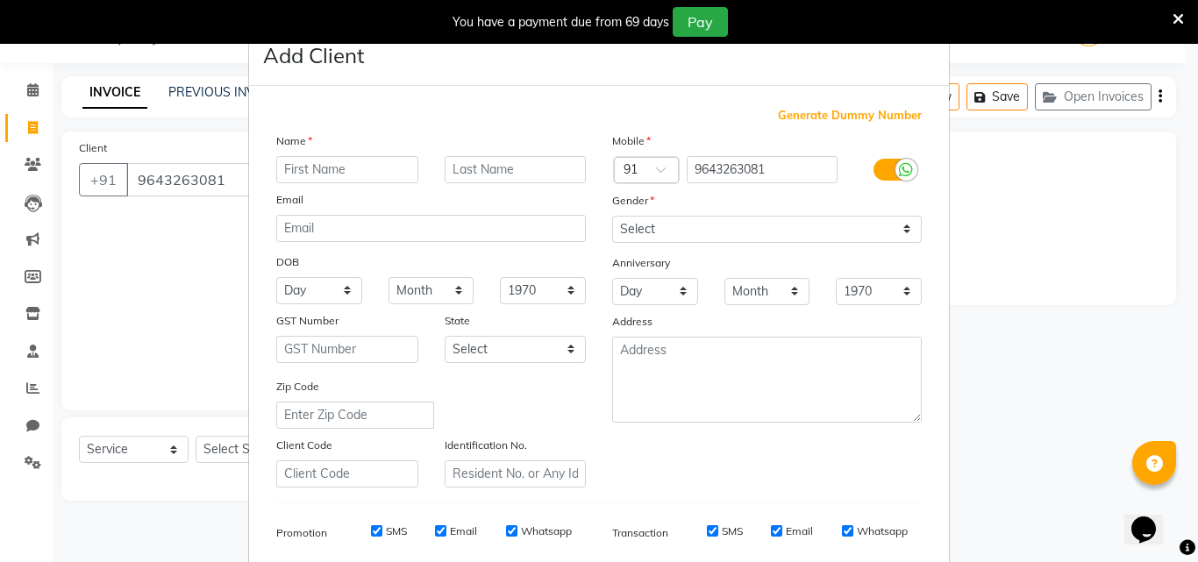
click at [313, 179] on input "text" at bounding box center [347, 169] width 142 height 27
type input "Anchal"
click at [677, 232] on select "Select Male Female Other Prefer Not To Say" at bounding box center [767, 229] width 310 height 27
select select "female"
click at [612, 216] on select "Select Male Female Other Prefer Not To Say" at bounding box center [767, 229] width 310 height 27
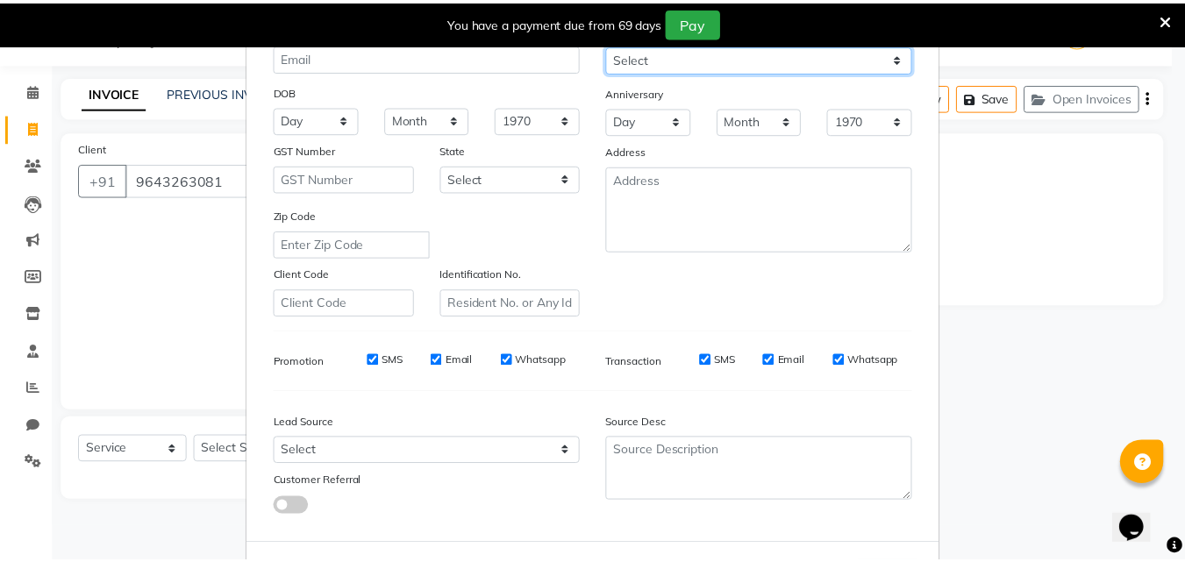
scroll to position [247, 0]
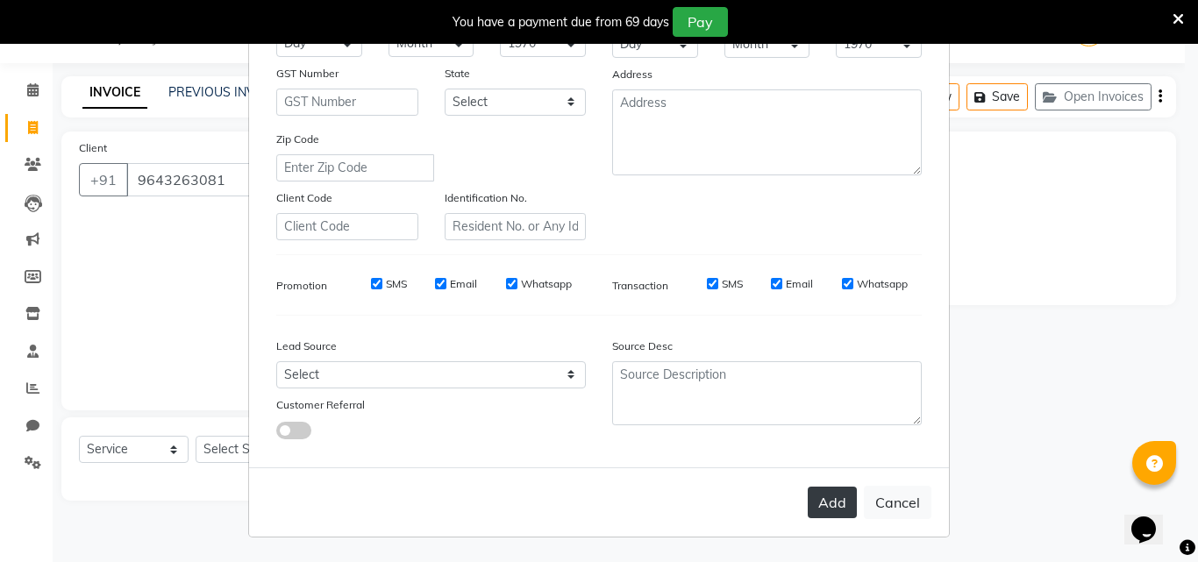
click at [820, 490] on button "Add" at bounding box center [832, 503] width 49 height 32
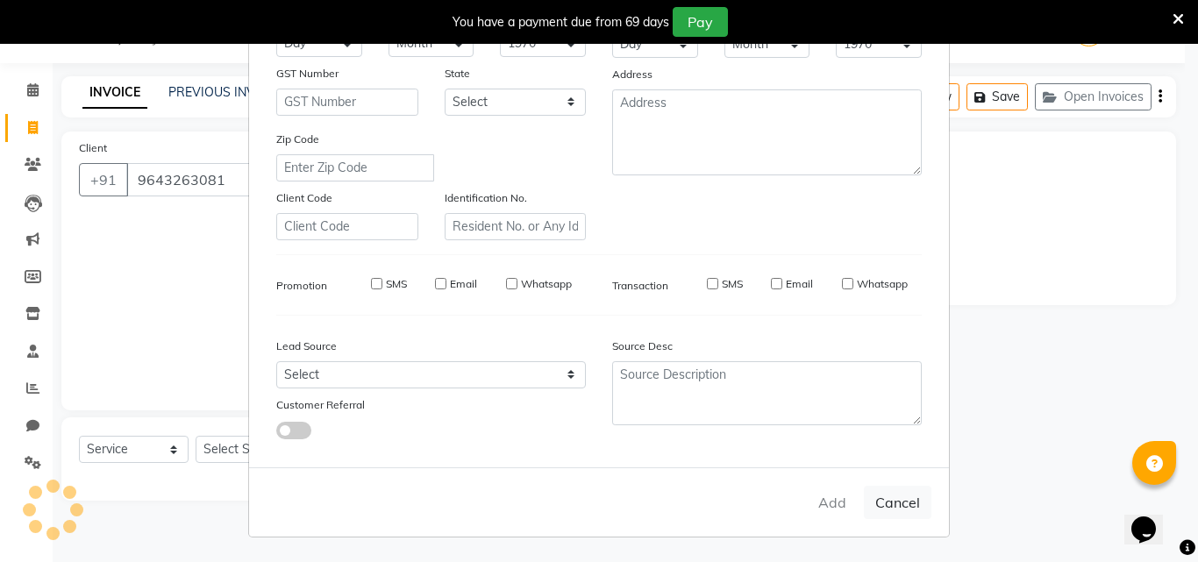
select select
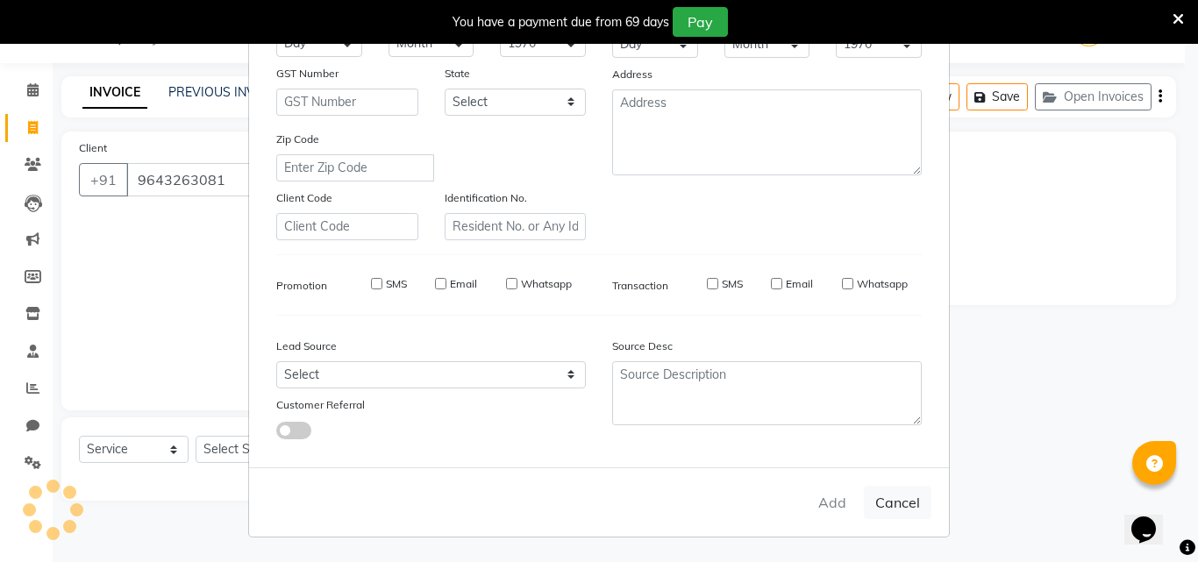
select select
checkbox input "false"
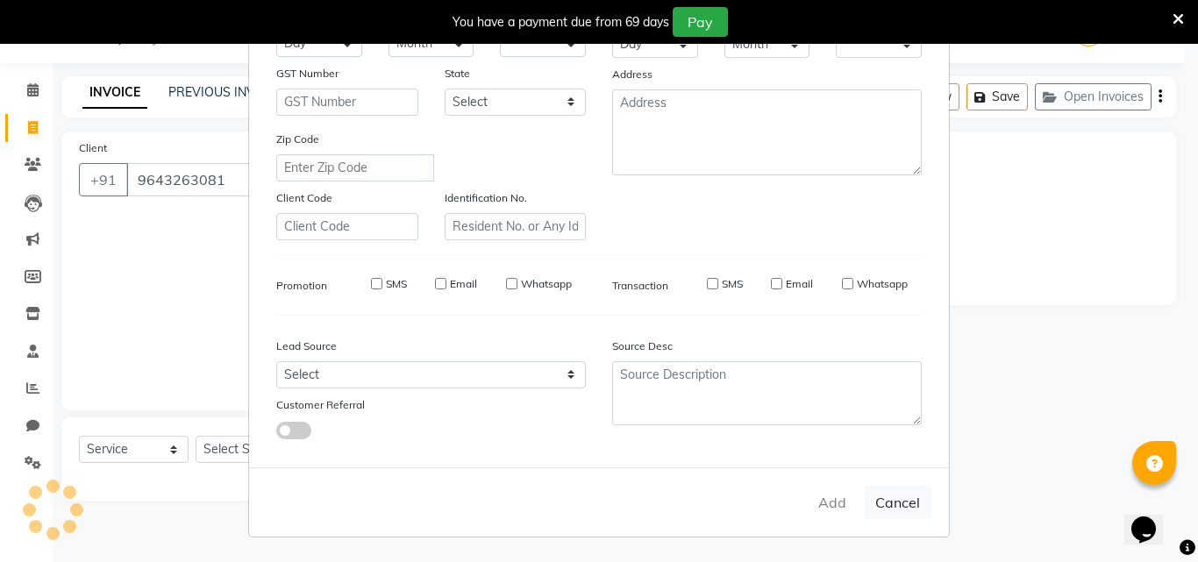
checkbox input "false"
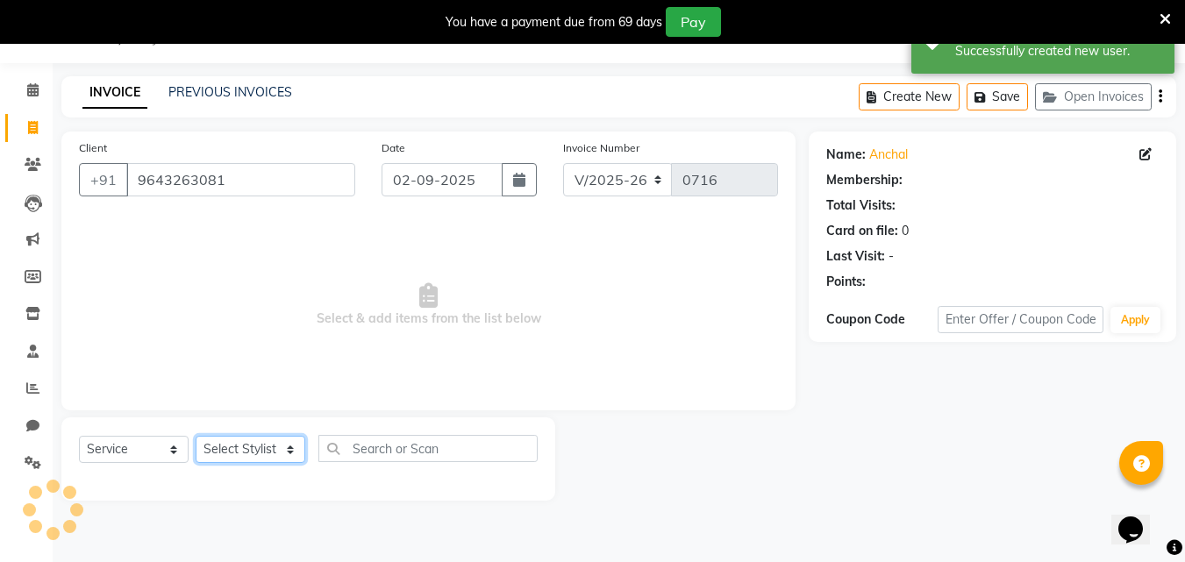
click at [240, 456] on select "Select Stylist Alam Avinash Danish Kamil Manisha Nabeel Nishad Abbasi Raj Shree" at bounding box center [251, 449] width 110 height 27
select select "83937"
click at [196, 436] on select "Select Stylist Alam Avinash Danish Kamil Manisha Nabeel Nishad Abbasi Raj Shree" at bounding box center [251, 449] width 110 height 27
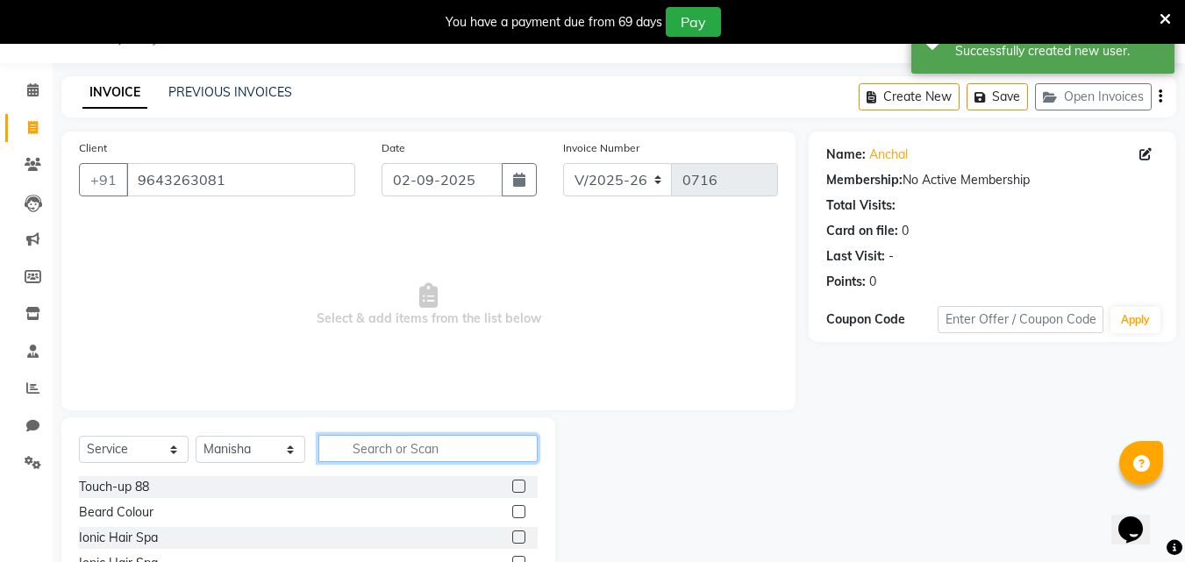
click at [365, 453] on input "text" at bounding box center [427, 448] width 219 height 27
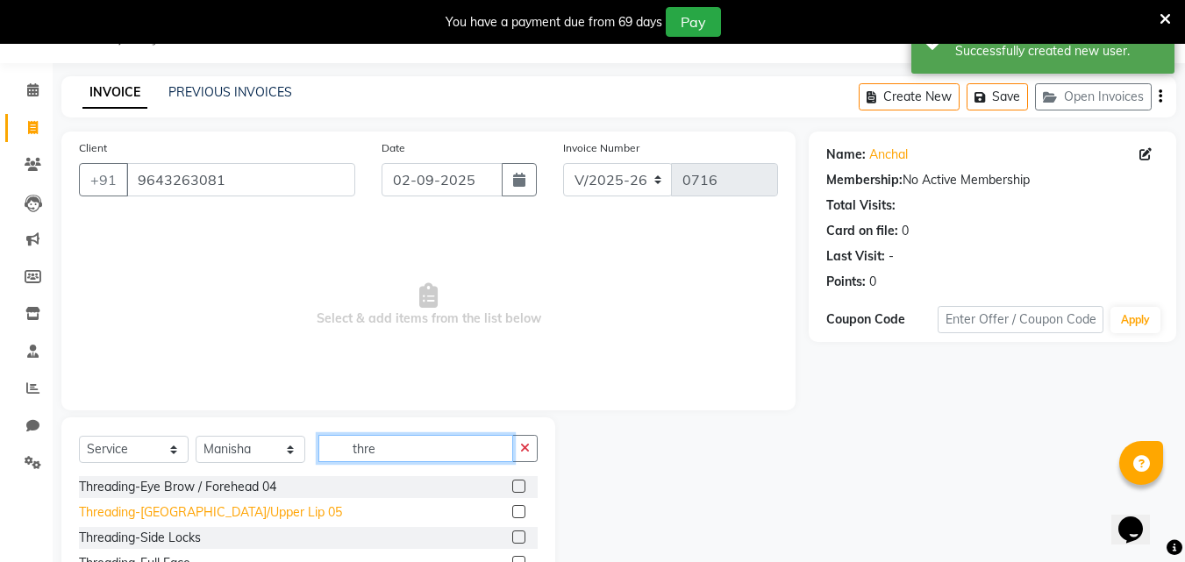
type input "thre"
click at [200, 510] on div "Threading-Chin/Upper Lip 05" at bounding box center [210, 513] width 263 height 18
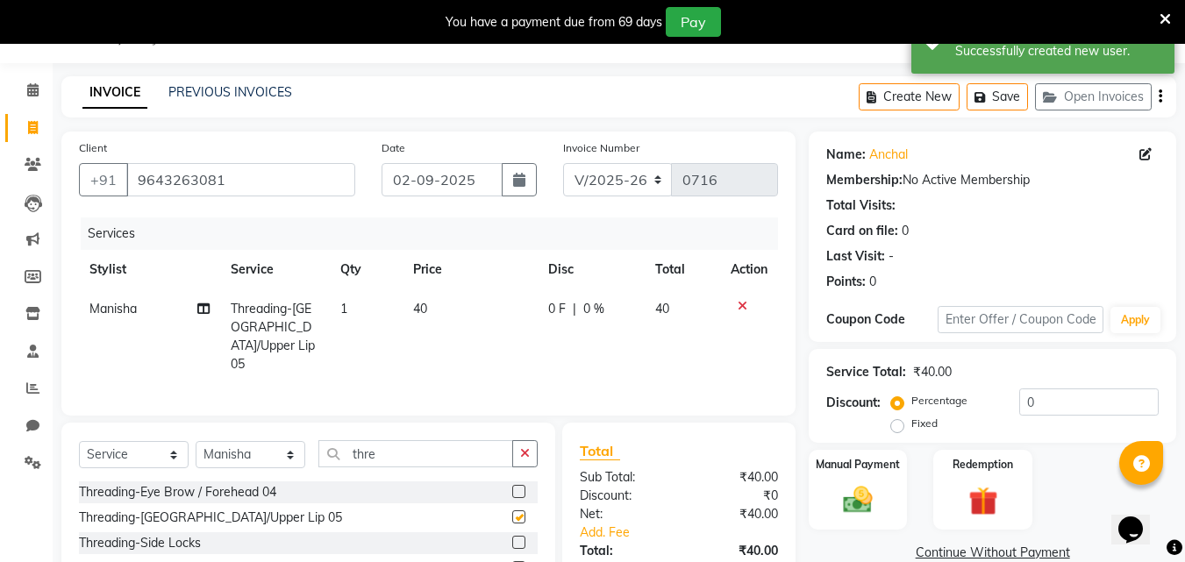
checkbox input "false"
drag, startPoint x: 862, startPoint y: 492, endPoint x: 868, endPoint y: 482, distance: 11.8
click at [863, 491] on img at bounding box center [857, 499] width 49 height 35
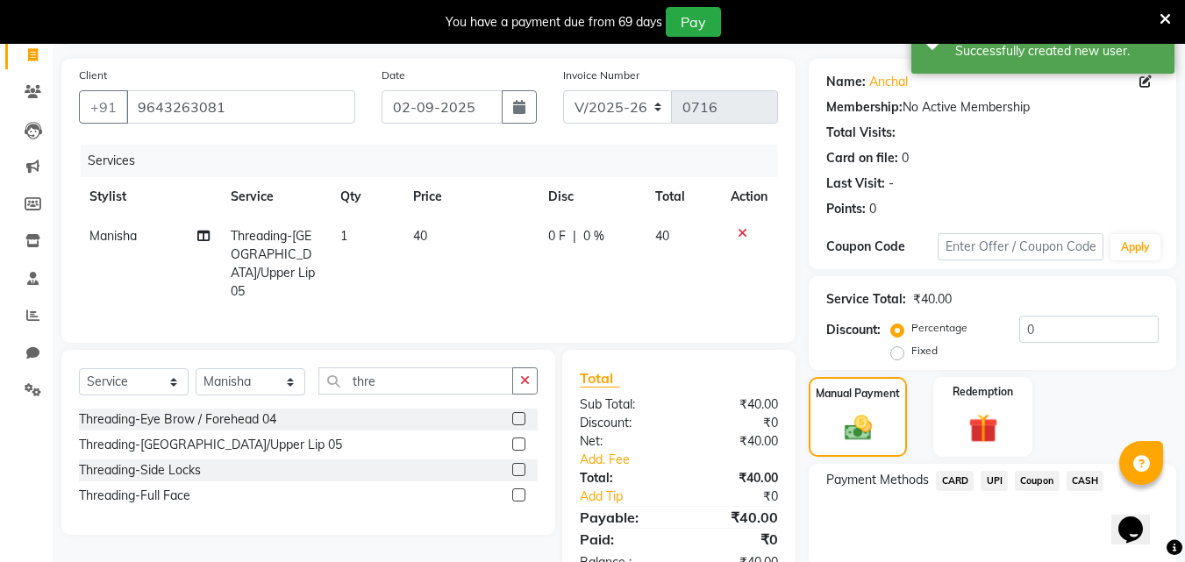
scroll to position [186, 0]
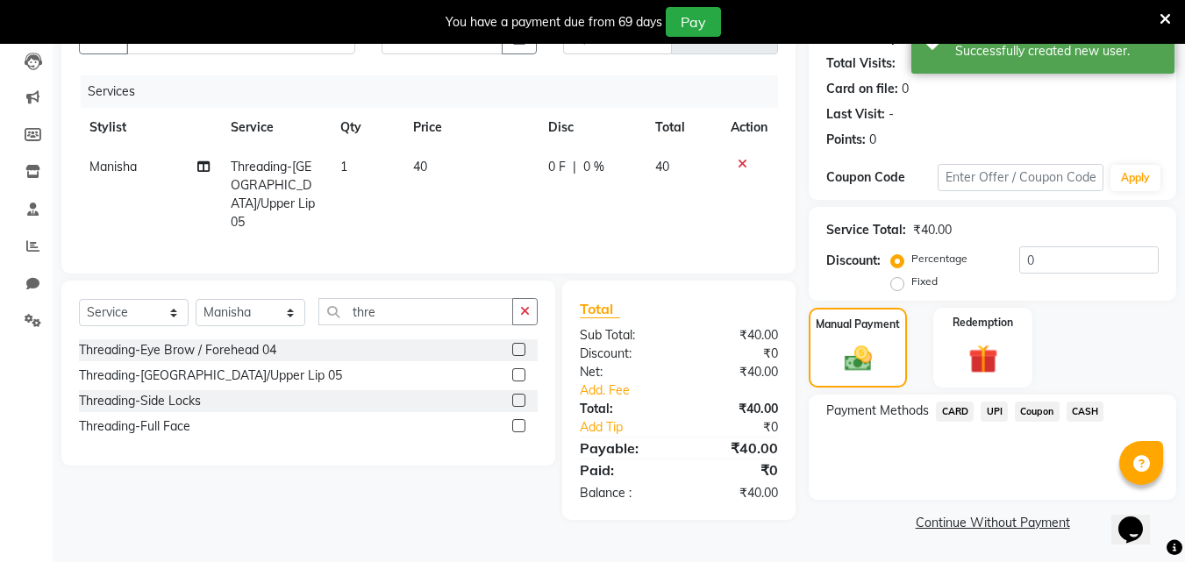
click at [998, 413] on span "UPI" at bounding box center [994, 412] width 27 height 20
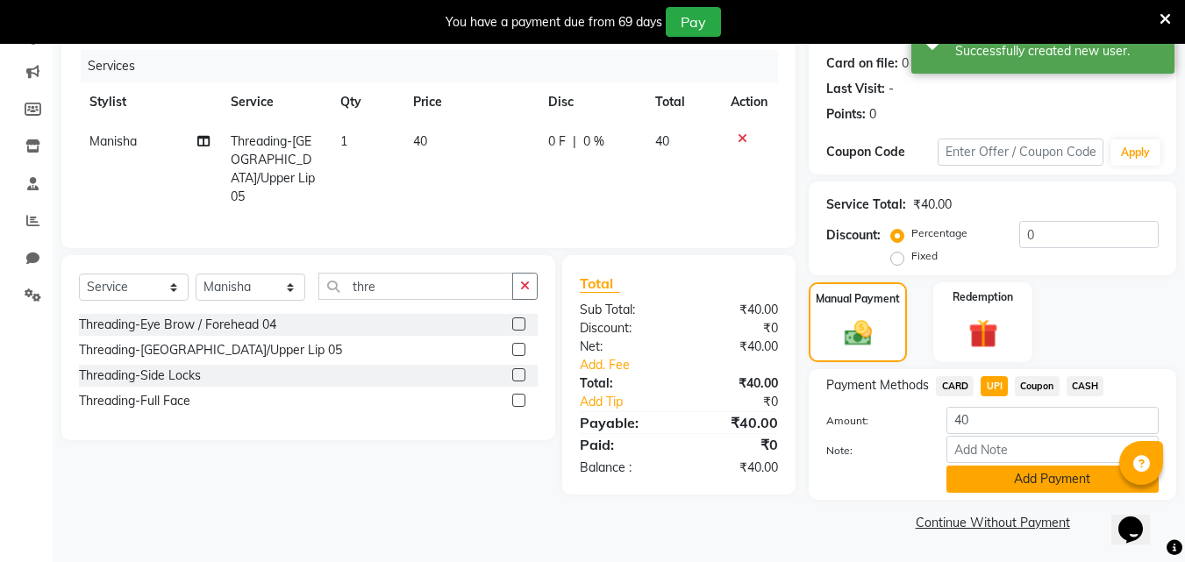
click at [999, 471] on button "Add Payment" at bounding box center [1053, 479] width 212 height 27
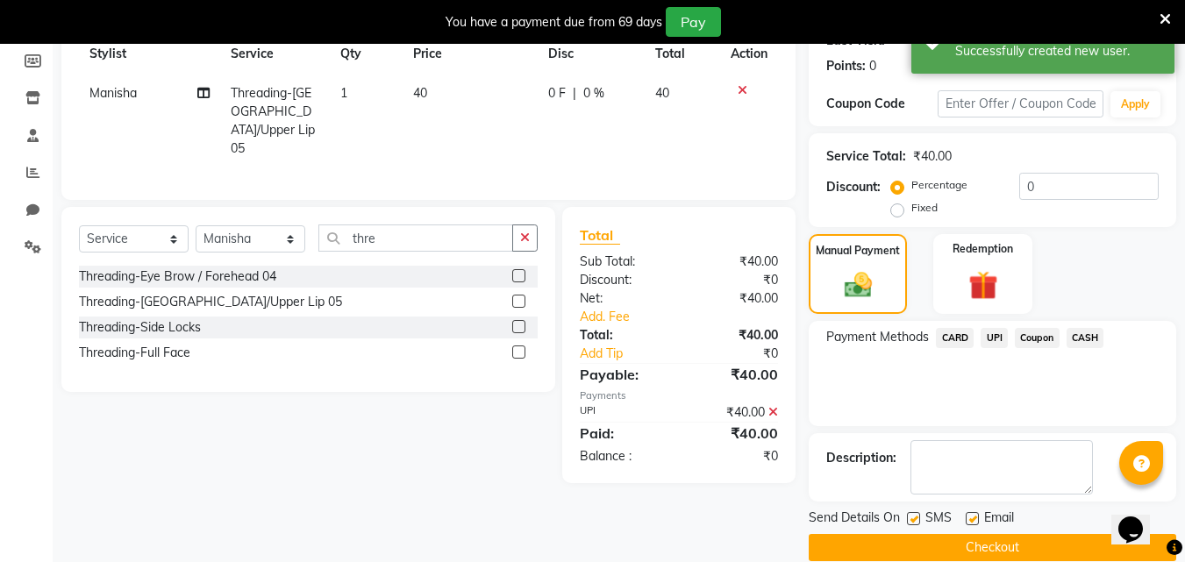
scroll to position [285, 0]
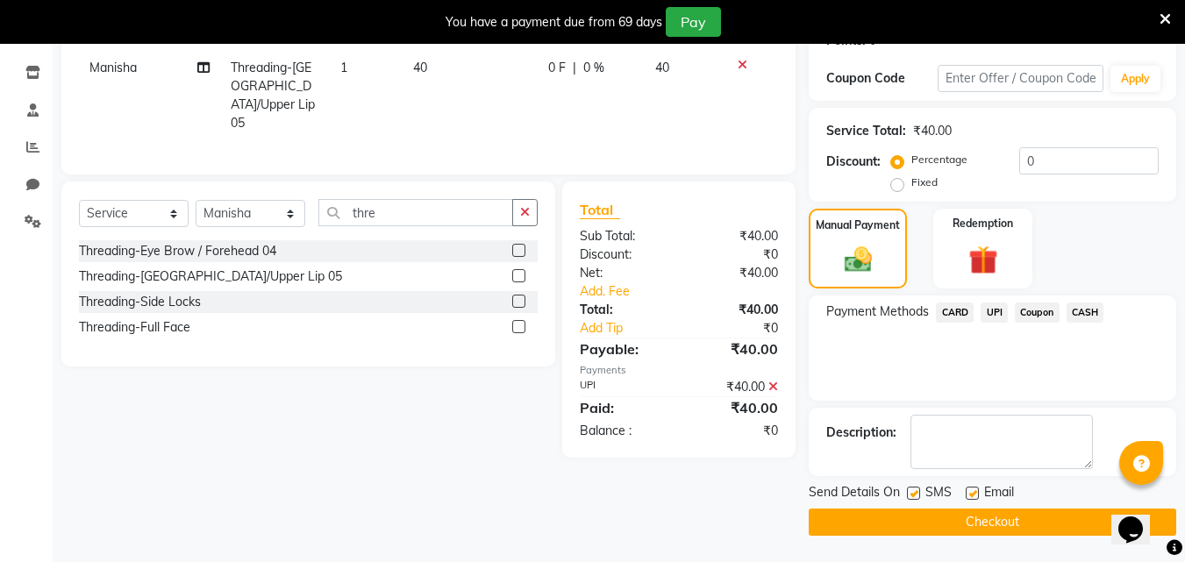
click at [938, 512] on button "Checkout" at bounding box center [993, 522] width 368 height 27
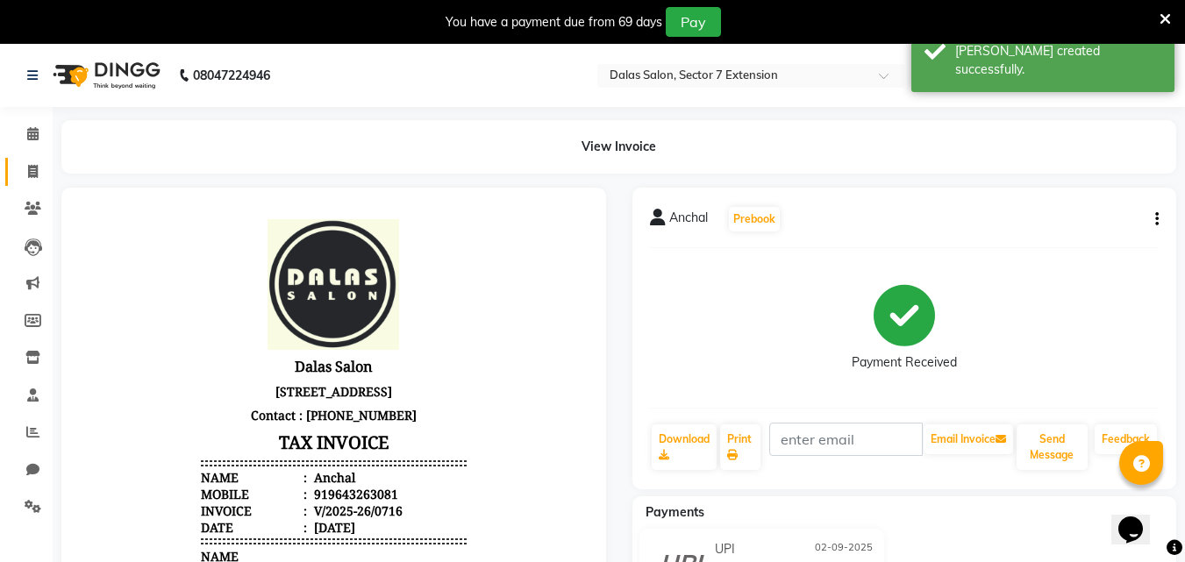
click at [36, 171] on icon at bounding box center [33, 171] width 10 height 13
select select "service"
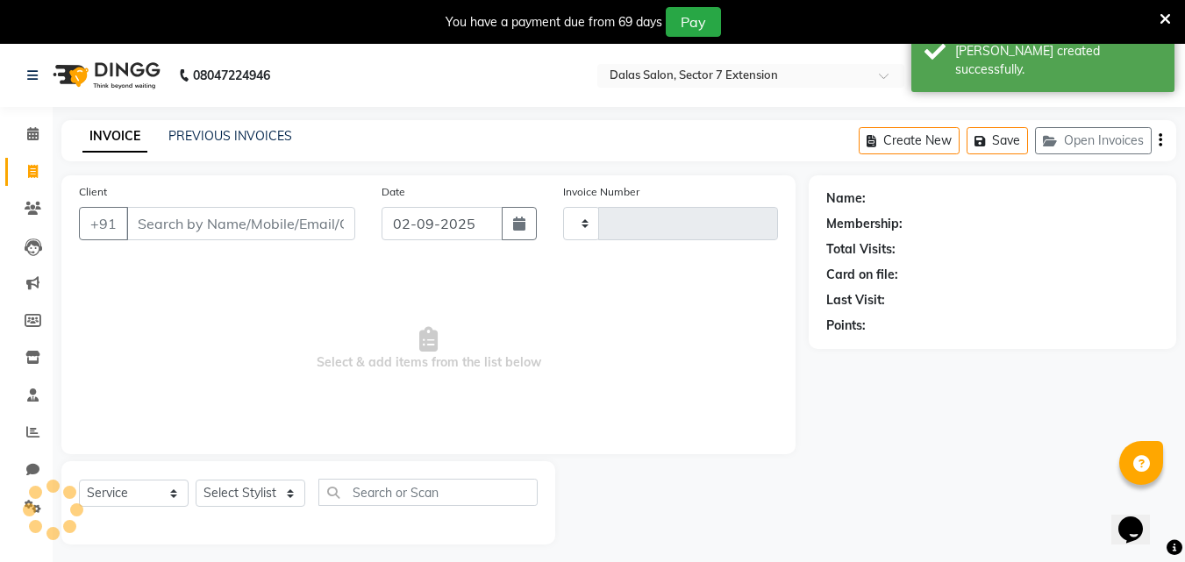
scroll to position [44, 0]
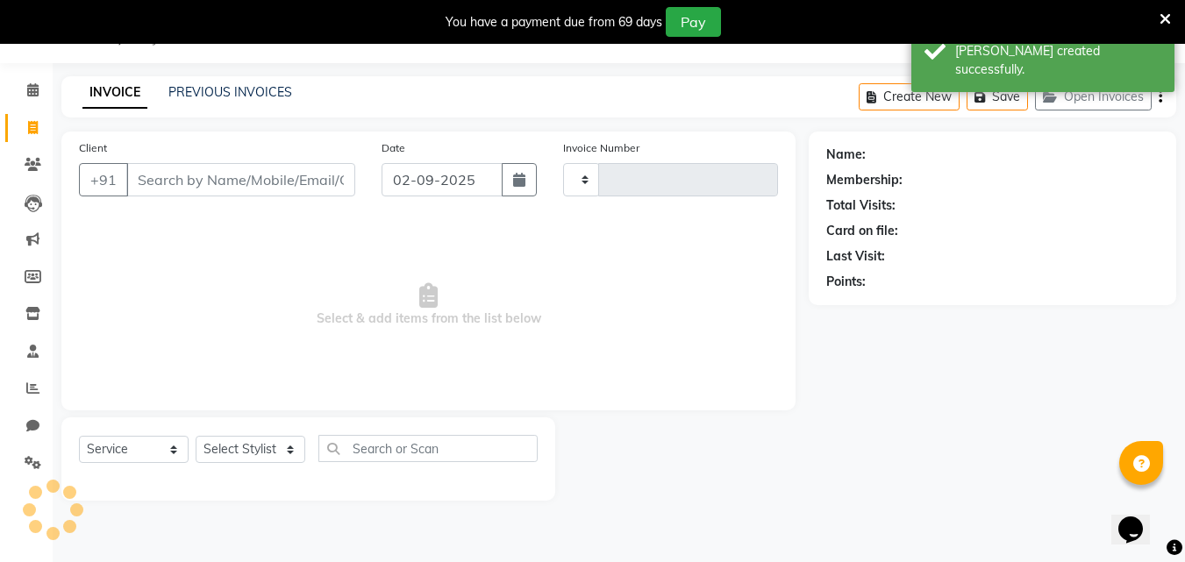
click at [211, 183] on input "Client" at bounding box center [240, 179] width 229 height 33
select select "8495"
type input "0717"
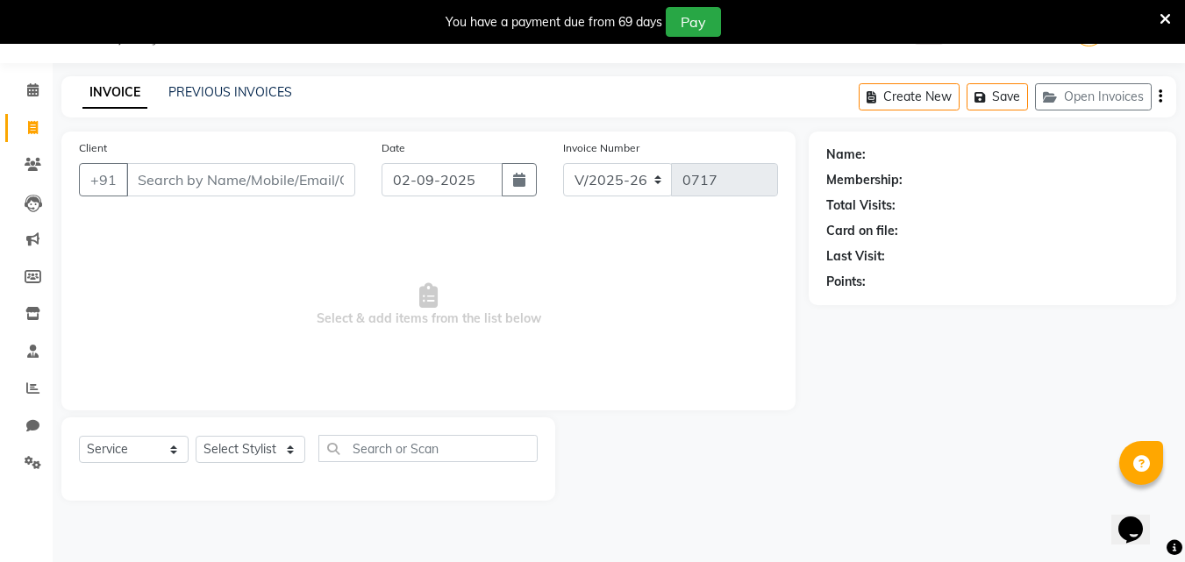
click at [126, 209] on div "Client +91" at bounding box center [217, 175] width 303 height 72
drag, startPoint x: 126, startPoint y: 209, endPoint x: 101, endPoint y: 209, distance: 25.4
click at [116, 209] on div "Client +91" at bounding box center [217, 175] width 303 height 72
click at [148, 179] on input "Client" at bounding box center [240, 179] width 229 height 33
drag, startPoint x: 148, startPoint y: 179, endPoint x: 111, endPoint y: 250, distance: 80.4
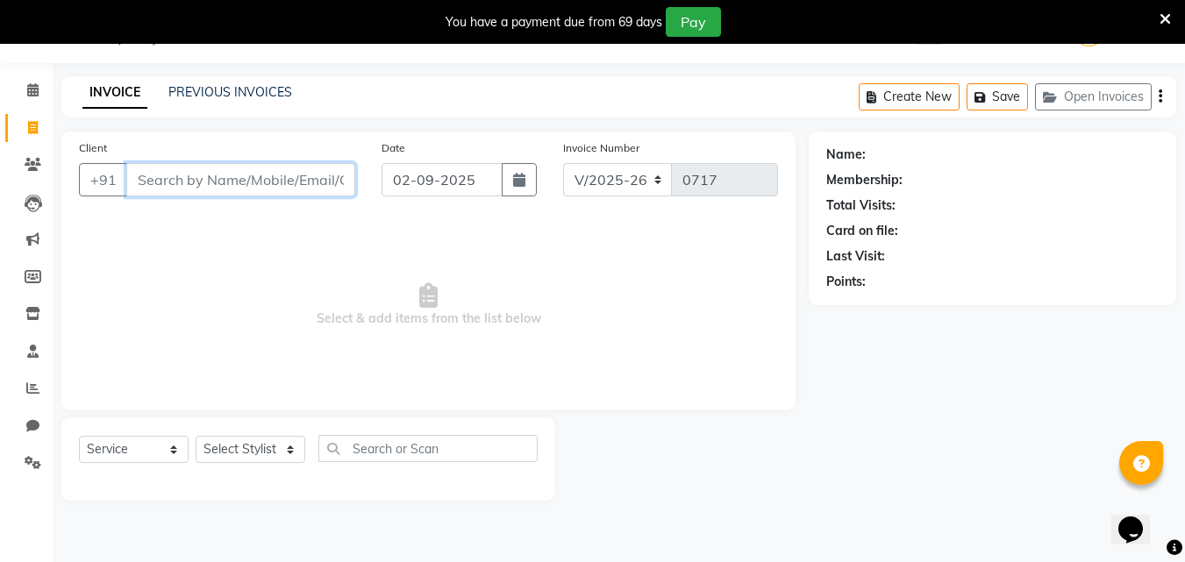
click at [148, 177] on input "Client" at bounding box center [240, 179] width 229 height 33
click at [204, 175] on input "Client" at bounding box center [240, 179] width 229 height 33
click at [188, 175] on input "Client" at bounding box center [240, 179] width 229 height 33
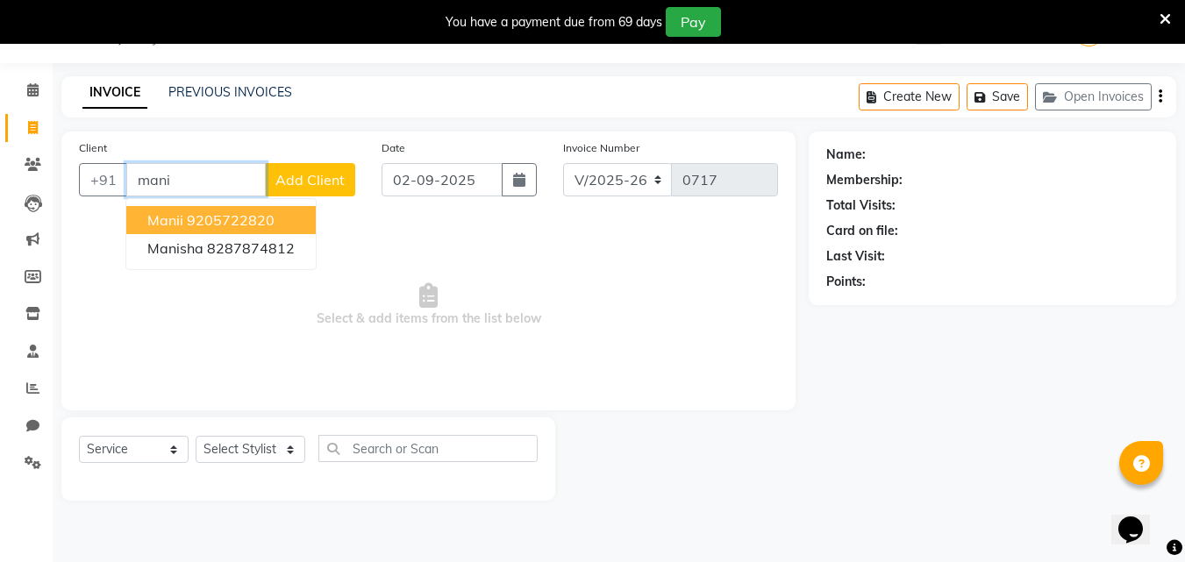
click at [199, 212] on ngb-highlight "9205722820" at bounding box center [231, 220] width 88 height 18
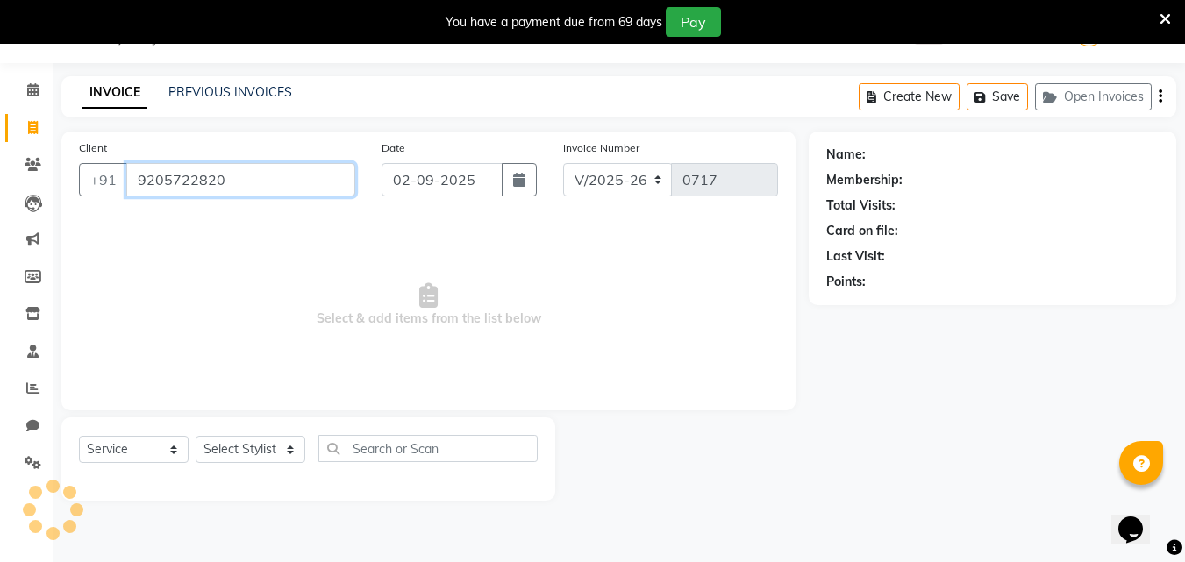
type input "9205722820"
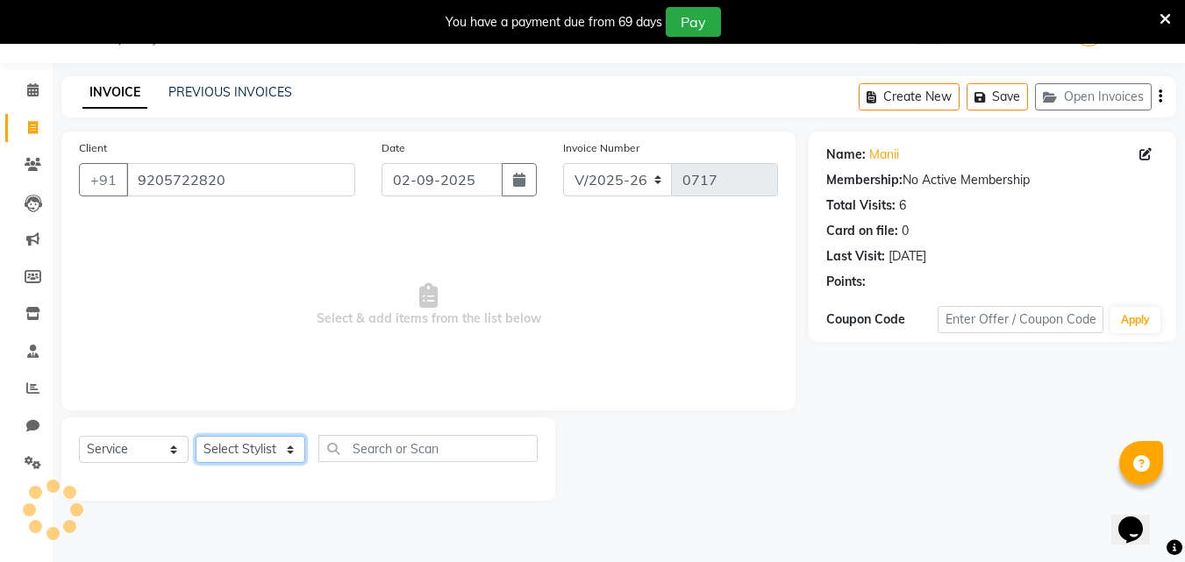
click at [254, 446] on select "Select Stylist Alam Avinash Danish Kamil Manisha Nabeel Nishad Abbasi Raj Shree" at bounding box center [251, 449] width 110 height 27
select select "90659"
click at [196, 436] on select "Select Stylist Alam Avinash Danish Kamil Manisha Nabeel Nishad Abbasi Raj Shree" at bounding box center [251, 449] width 110 height 27
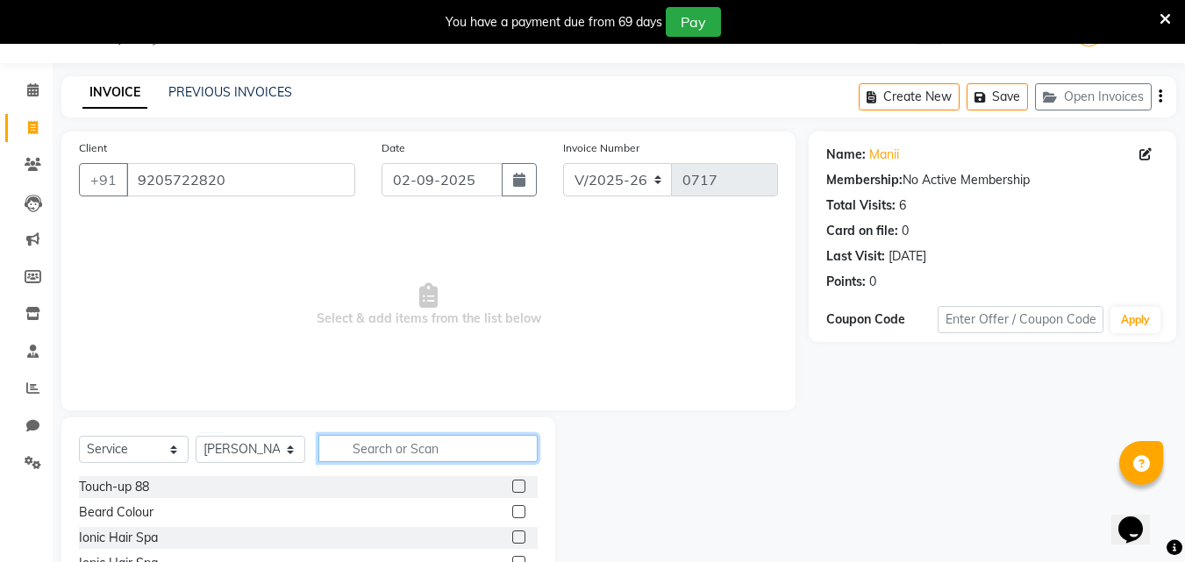
click at [349, 437] on input "text" at bounding box center [427, 448] width 219 height 27
type input "leg"
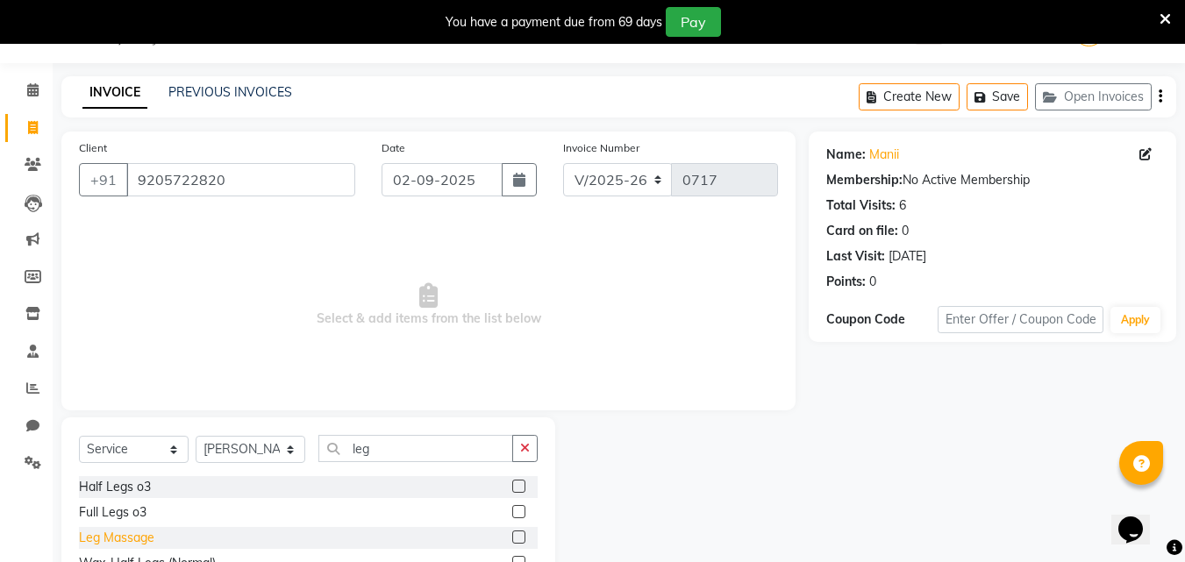
click at [132, 537] on div "Leg Massage" at bounding box center [116, 538] width 75 height 18
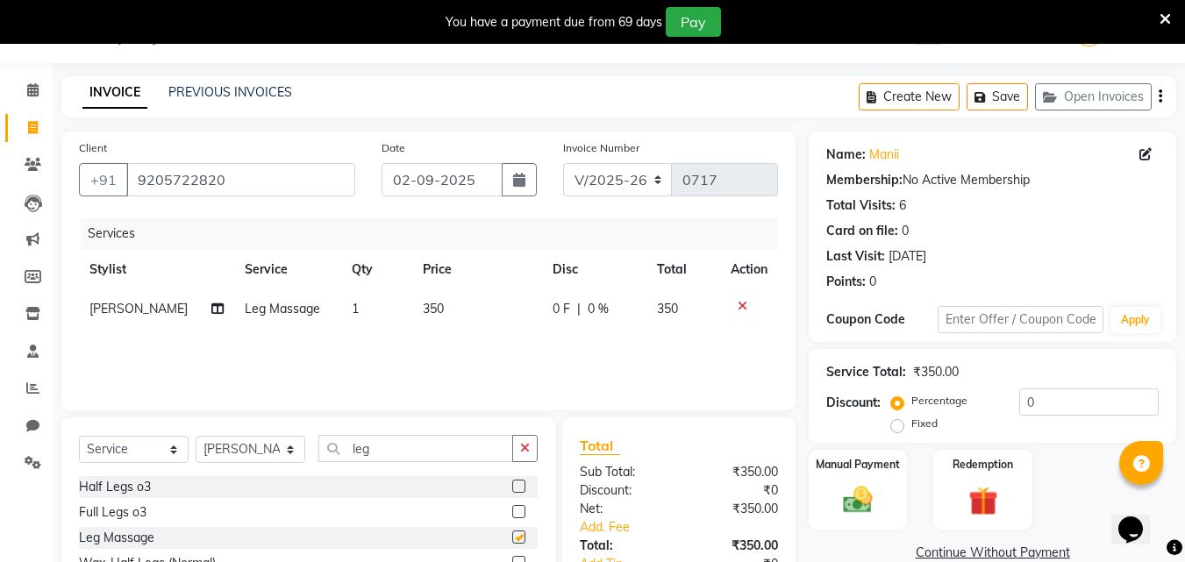
checkbox input "false"
click at [411, 452] on input "leg" at bounding box center [415, 448] width 195 height 27
type input "l"
click at [388, 448] on input "text" at bounding box center [427, 448] width 219 height 27
type input "back"
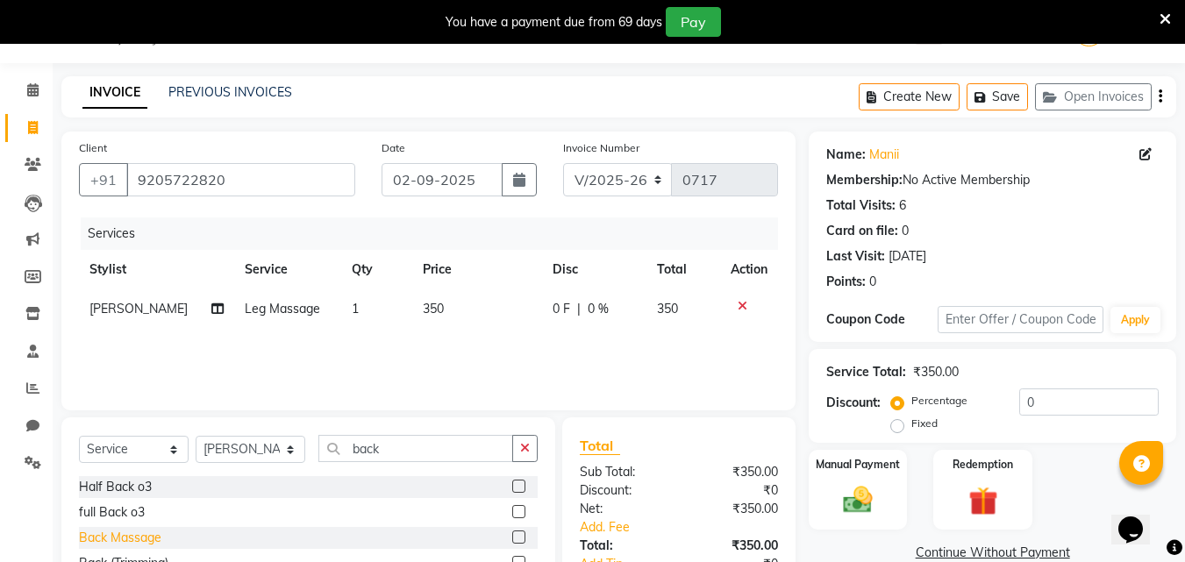
click at [136, 536] on div "Back Massage" at bounding box center [120, 538] width 82 height 18
checkbox input "false"
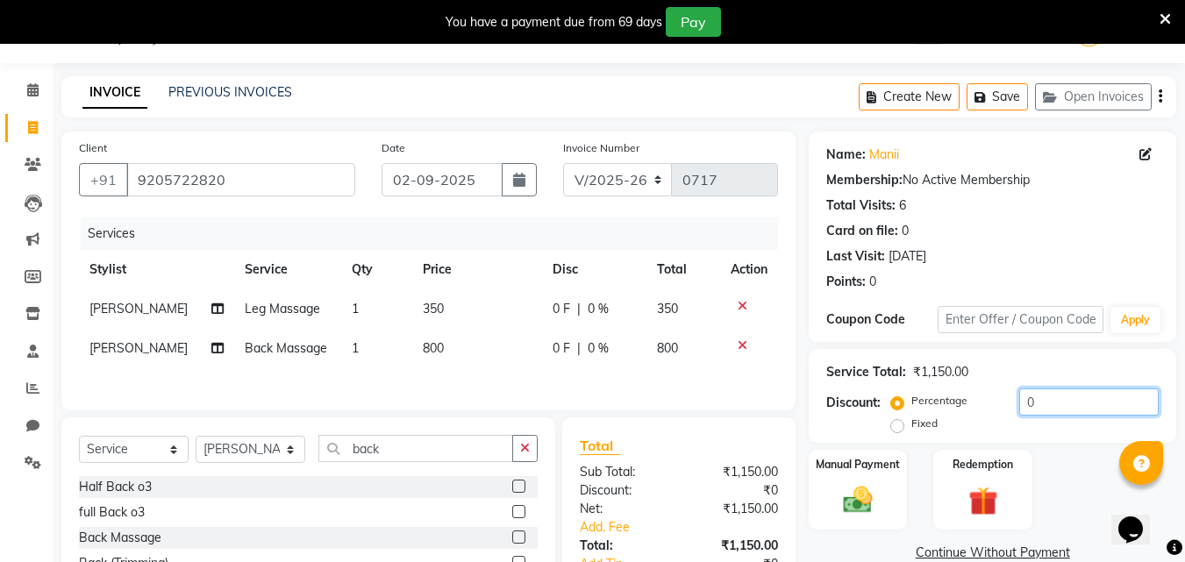
click at [1022, 401] on input "0" at bounding box center [1088, 402] width 139 height 27
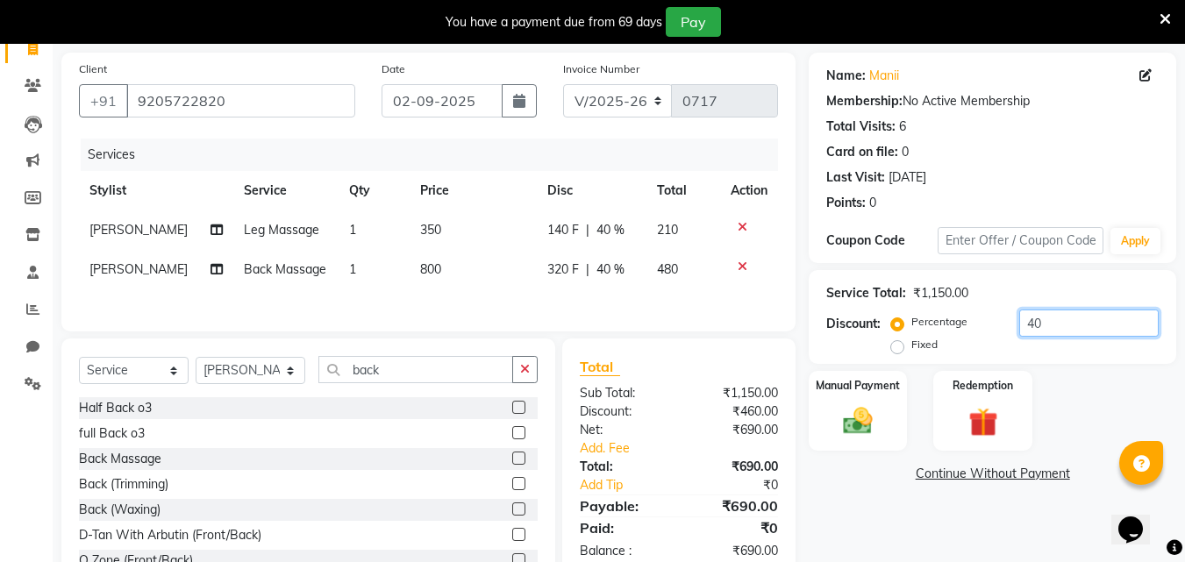
scroll to position [187, 0]
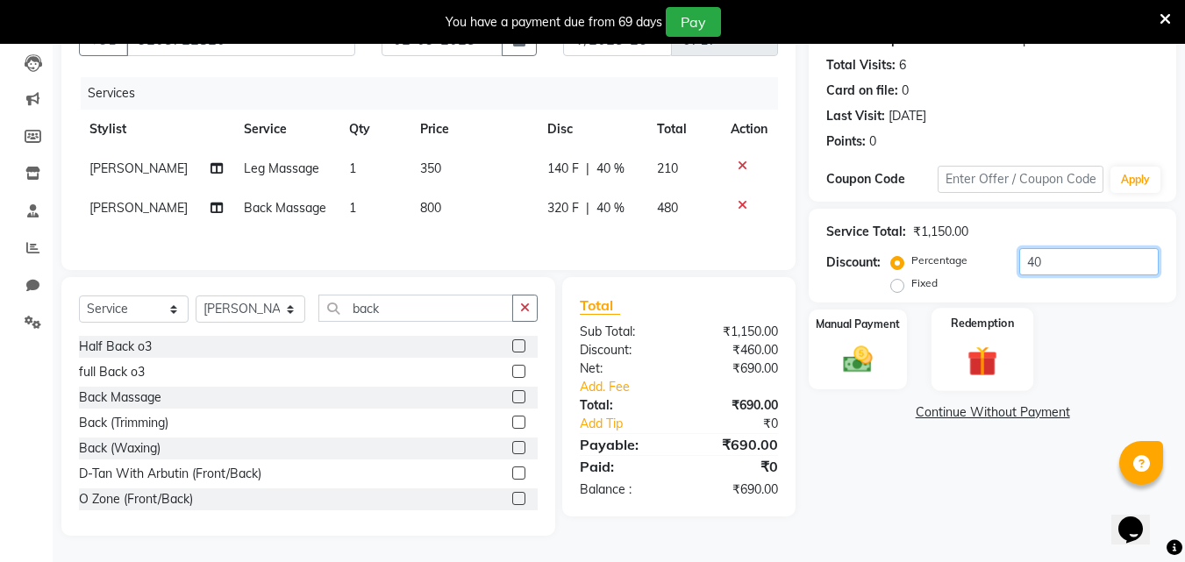
type input "40"
click at [975, 360] on img at bounding box center [982, 361] width 49 height 38
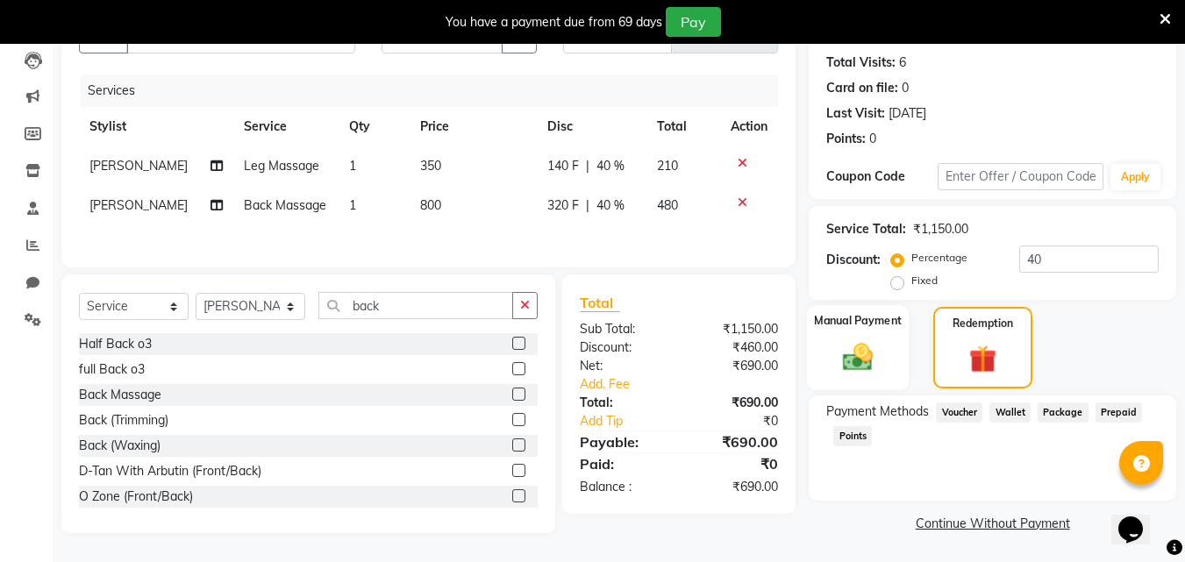
click at [883, 361] on div "Manual Payment" at bounding box center [858, 347] width 103 height 85
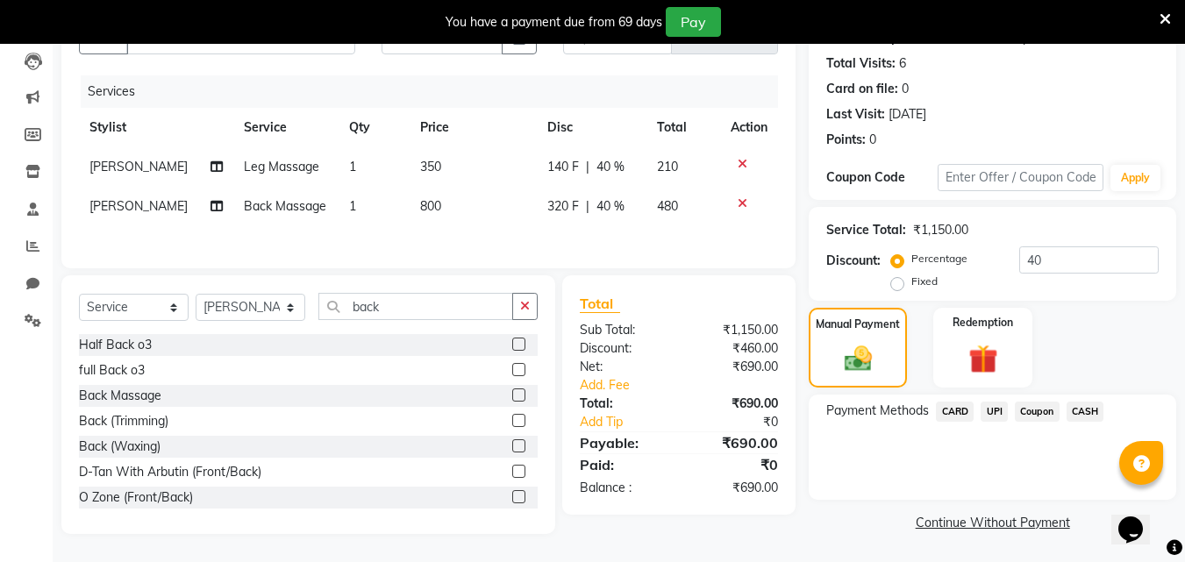
click at [991, 408] on span "UPI" at bounding box center [994, 412] width 27 height 20
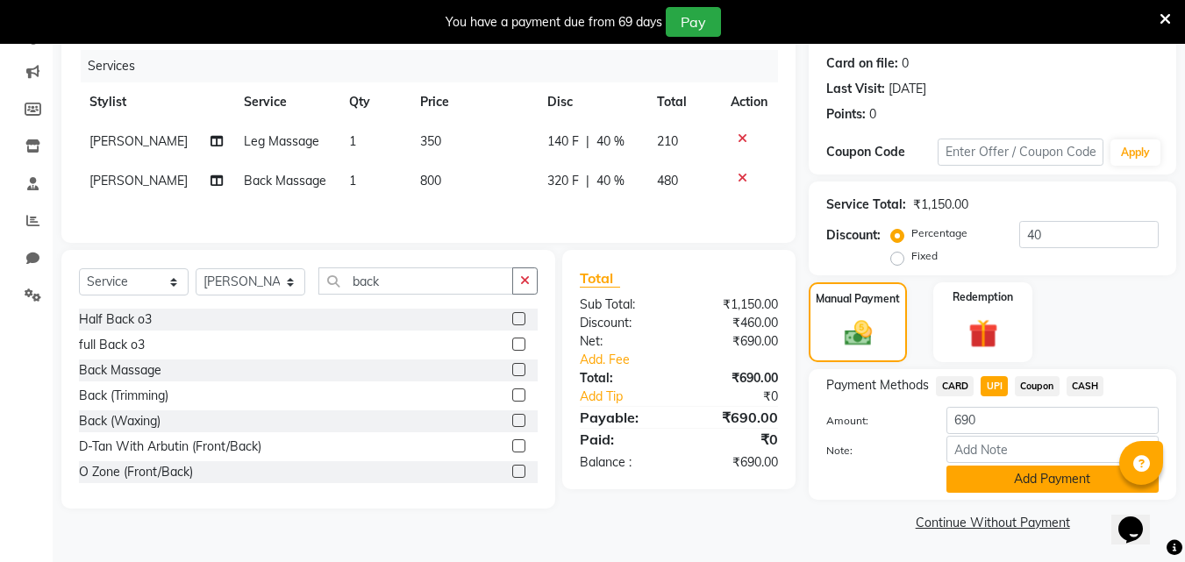
click at [1007, 476] on button "Add Payment" at bounding box center [1053, 479] width 212 height 27
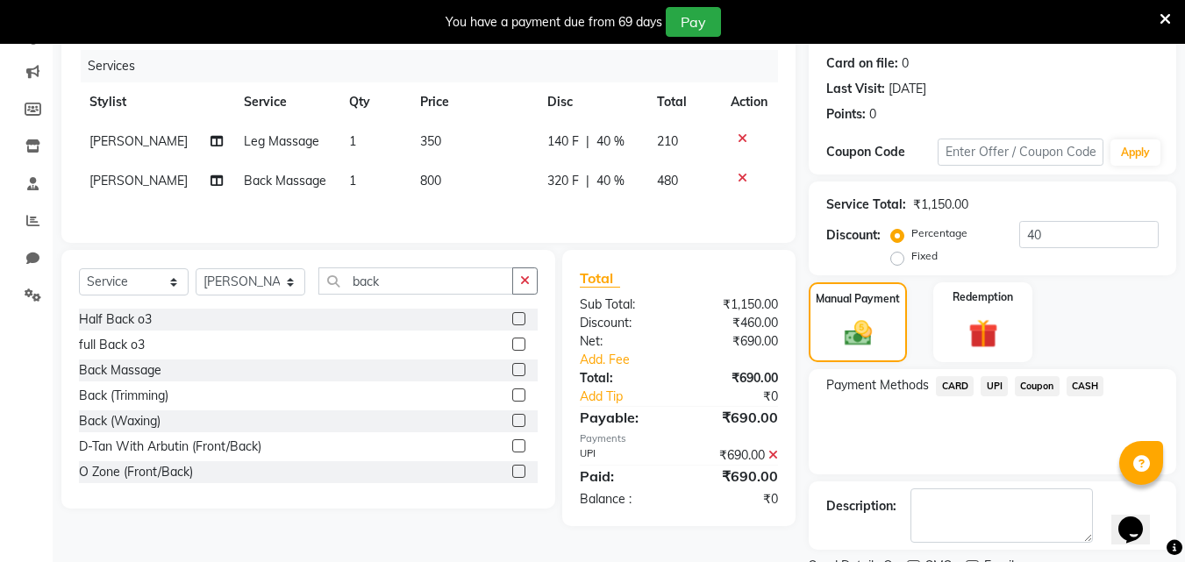
scroll to position [285, 0]
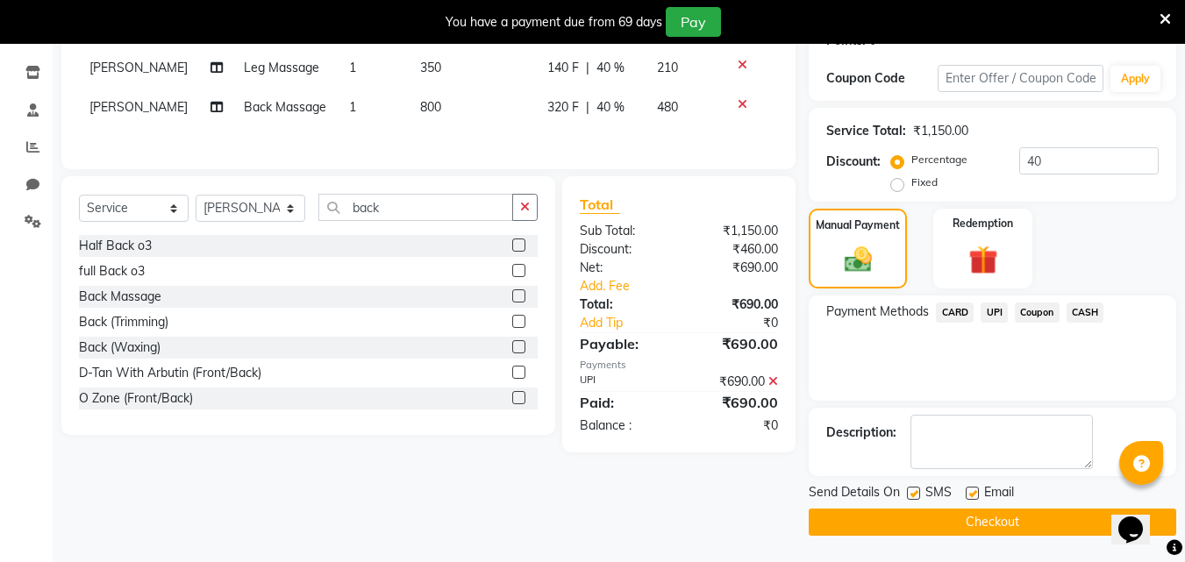
click at [1011, 515] on button "Checkout" at bounding box center [993, 522] width 368 height 27
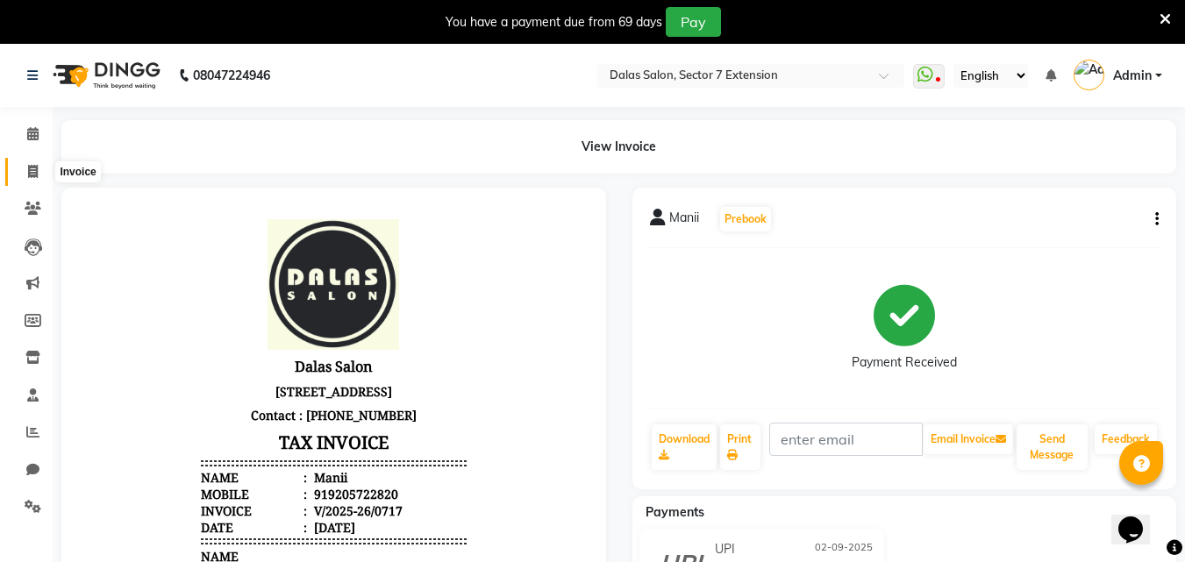
click at [33, 174] on icon at bounding box center [33, 171] width 10 height 13
select select "service"
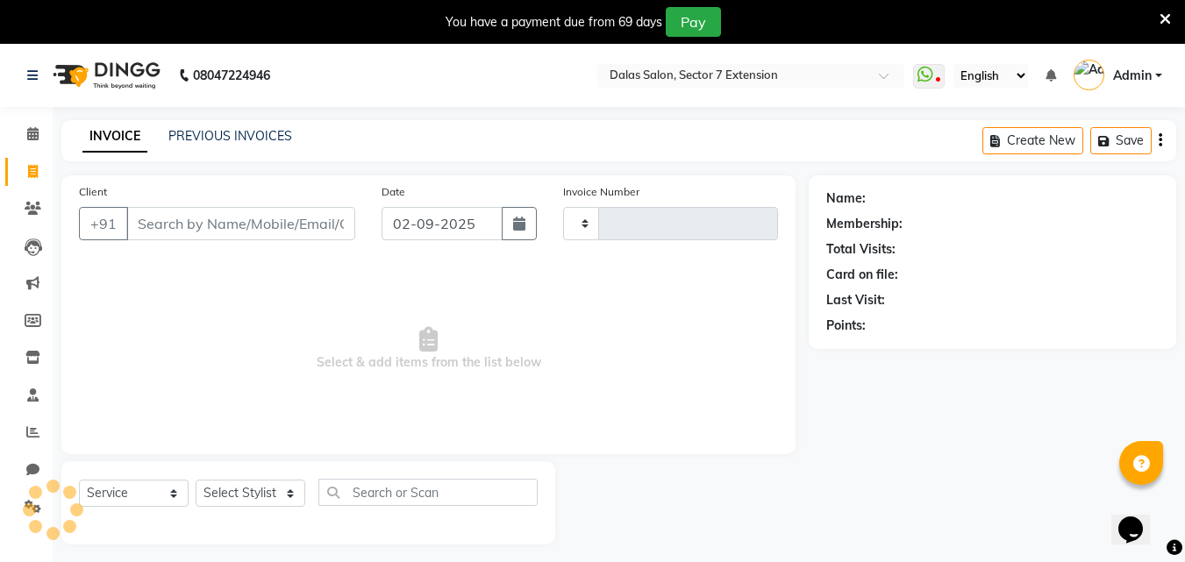
scroll to position [44, 0]
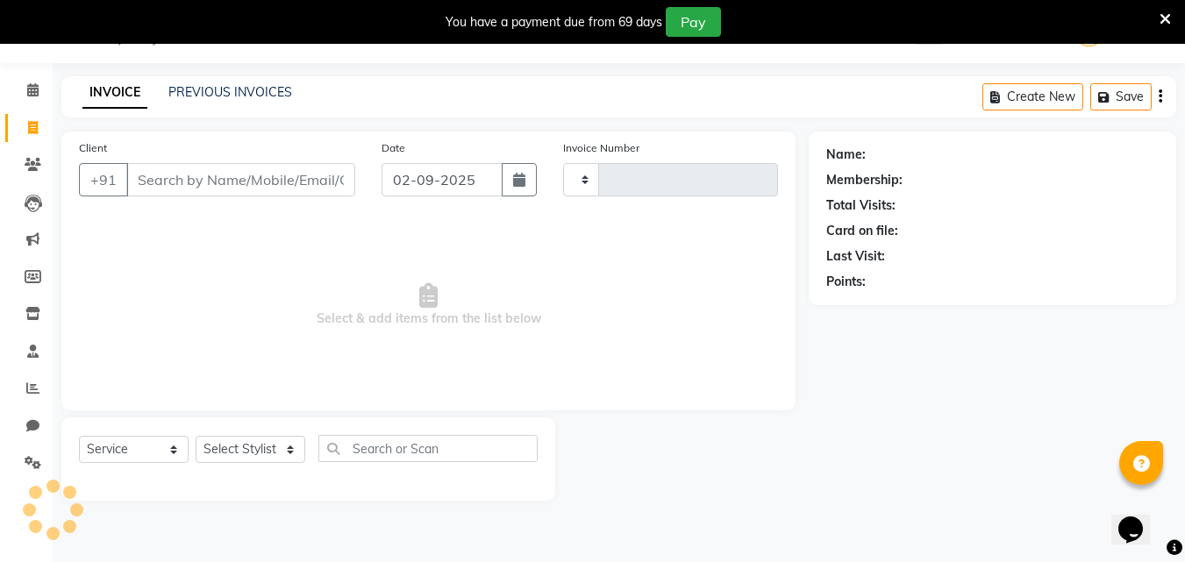
click at [224, 190] on input "Client" at bounding box center [240, 179] width 229 height 33
type input "m"
type input "0718"
select select "8495"
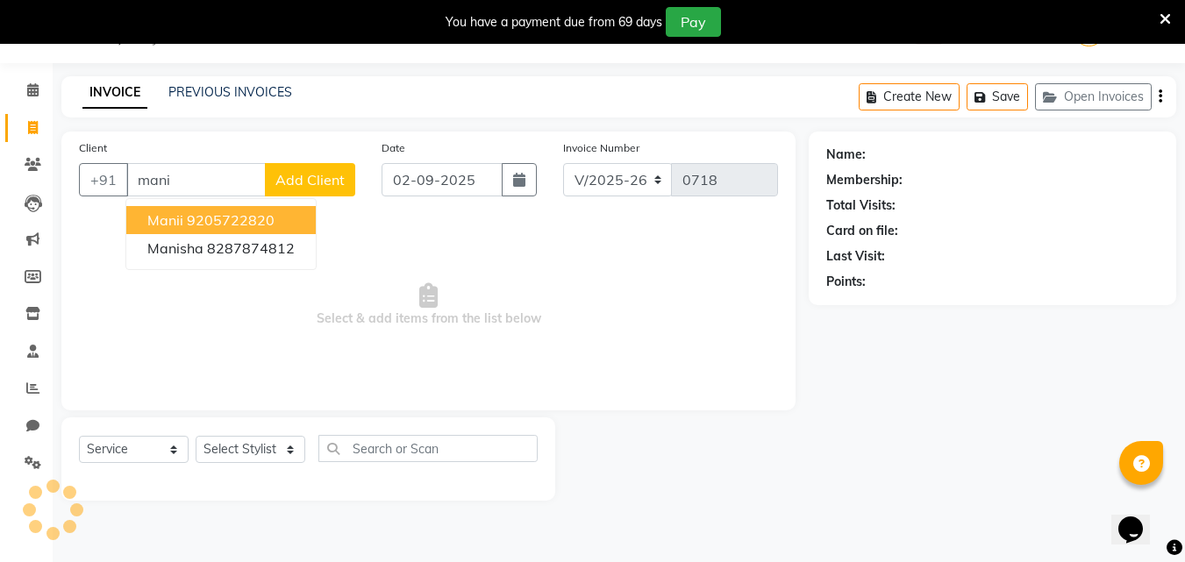
click at [179, 221] on span "Manii" at bounding box center [165, 220] width 36 height 18
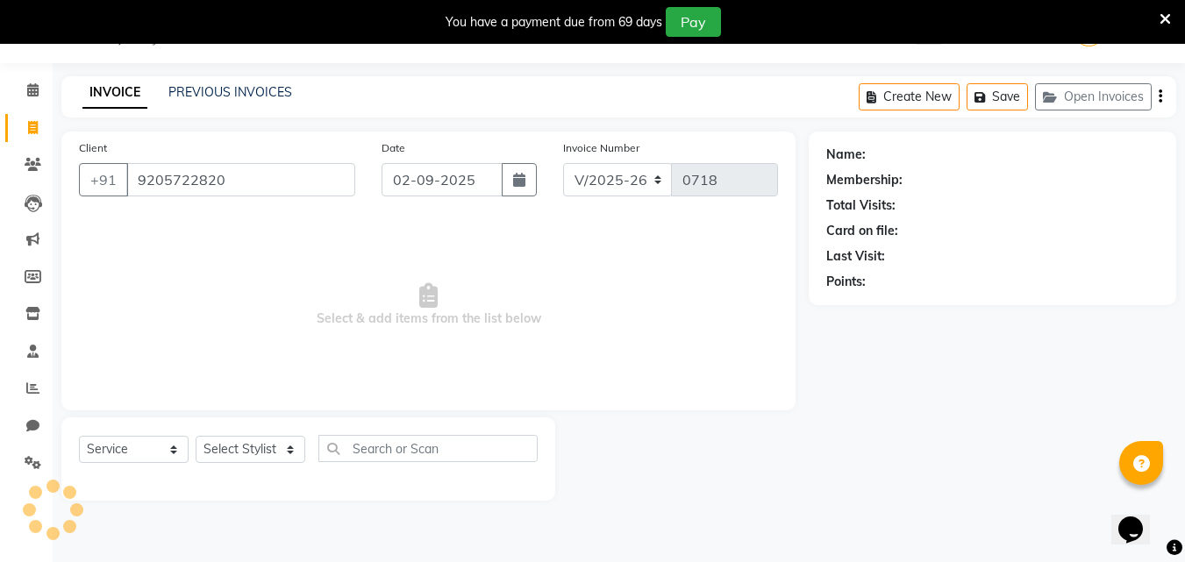
type input "9205722820"
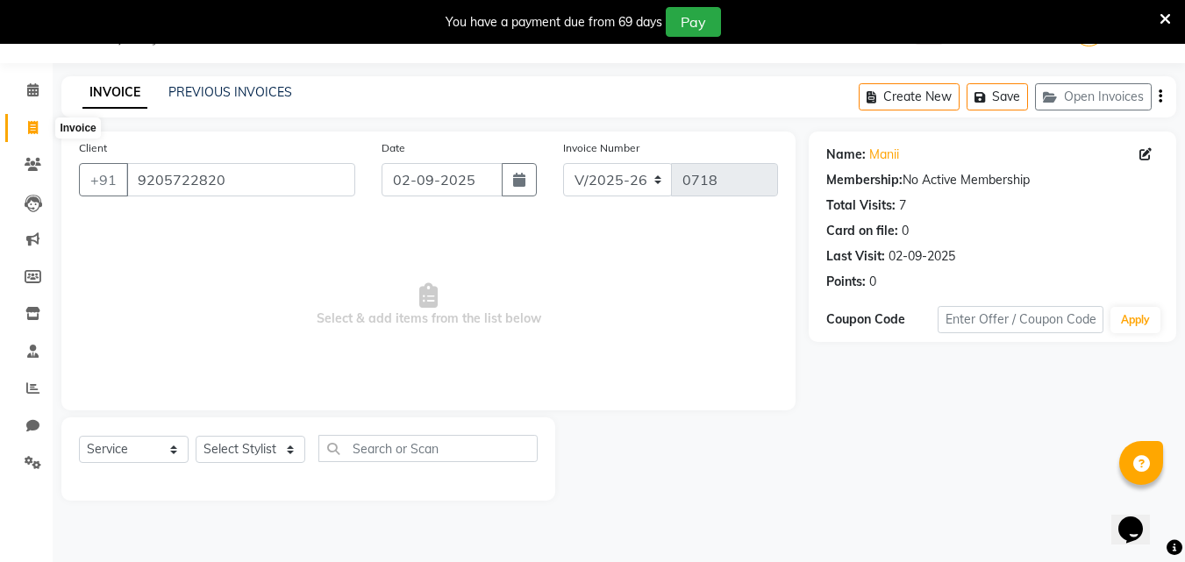
click at [34, 121] on icon at bounding box center [33, 127] width 10 height 13
select select "service"
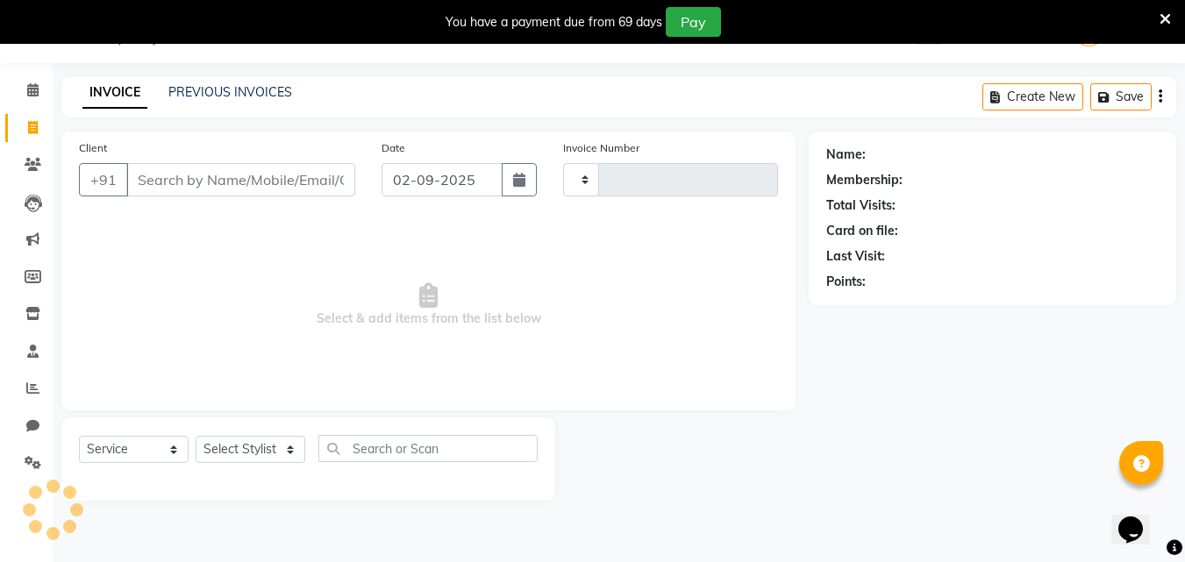
click at [241, 176] on input "Client" at bounding box center [240, 179] width 229 height 33
type input "0718"
select select "8495"
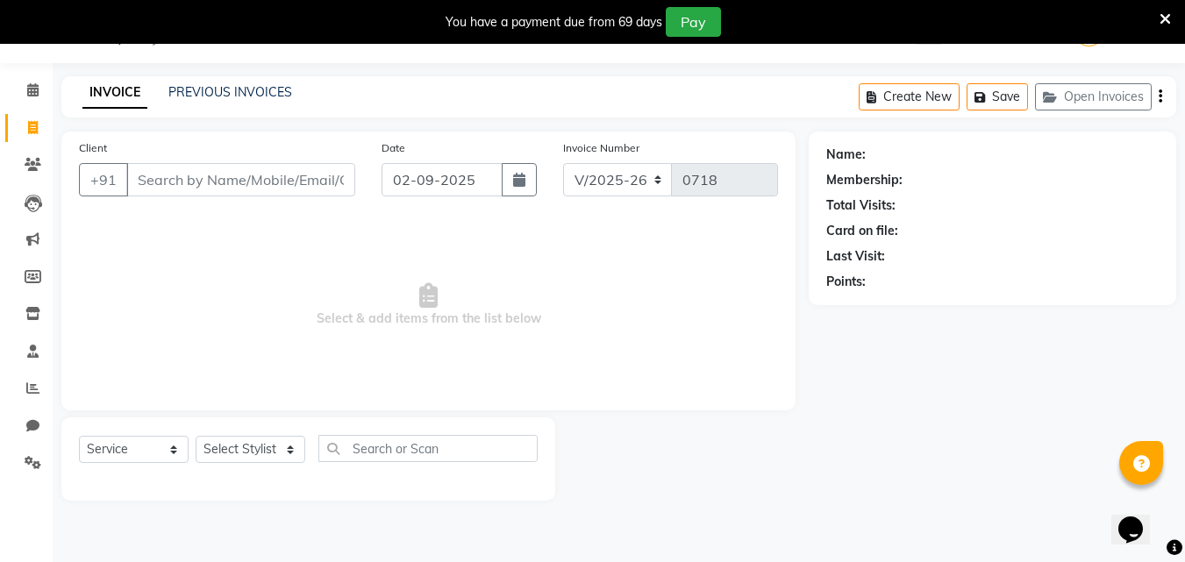
drag, startPoint x: 241, startPoint y: 176, endPoint x: 309, endPoint y: 280, distance: 123.6
click at [243, 176] on input "Client" at bounding box center [240, 179] width 229 height 33
click at [277, 190] on input "Client" at bounding box center [240, 179] width 229 height 33
click at [259, 178] on input "Client" at bounding box center [240, 179] width 229 height 33
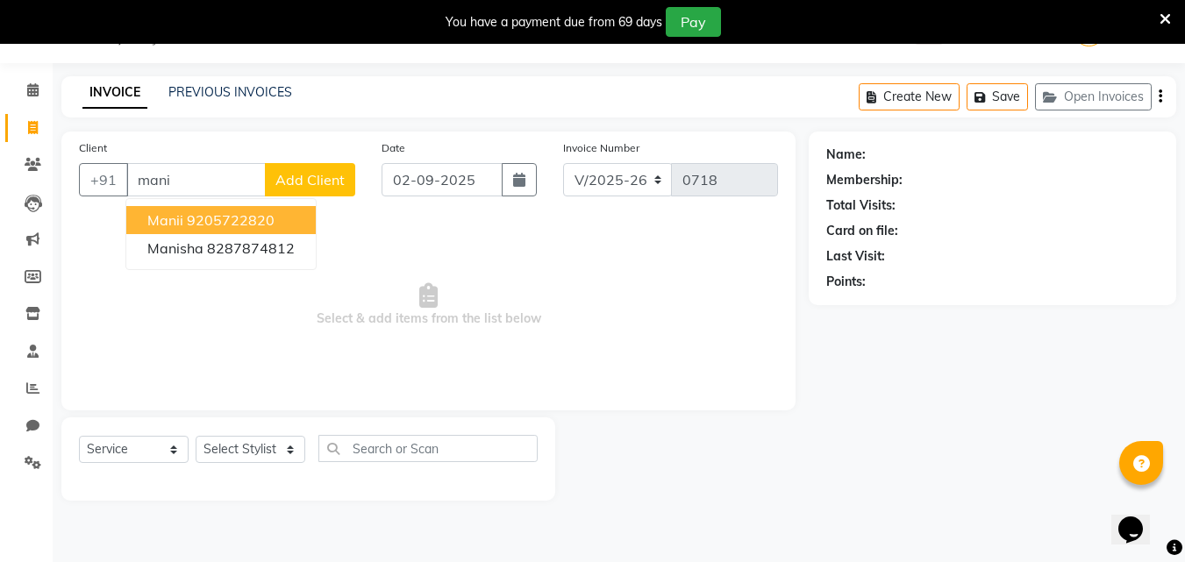
click at [240, 217] on ngb-highlight "9205722820" at bounding box center [231, 220] width 88 height 18
type input "9205722820"
